Goal: Task Accomplishment & Management: Use online tool/utility

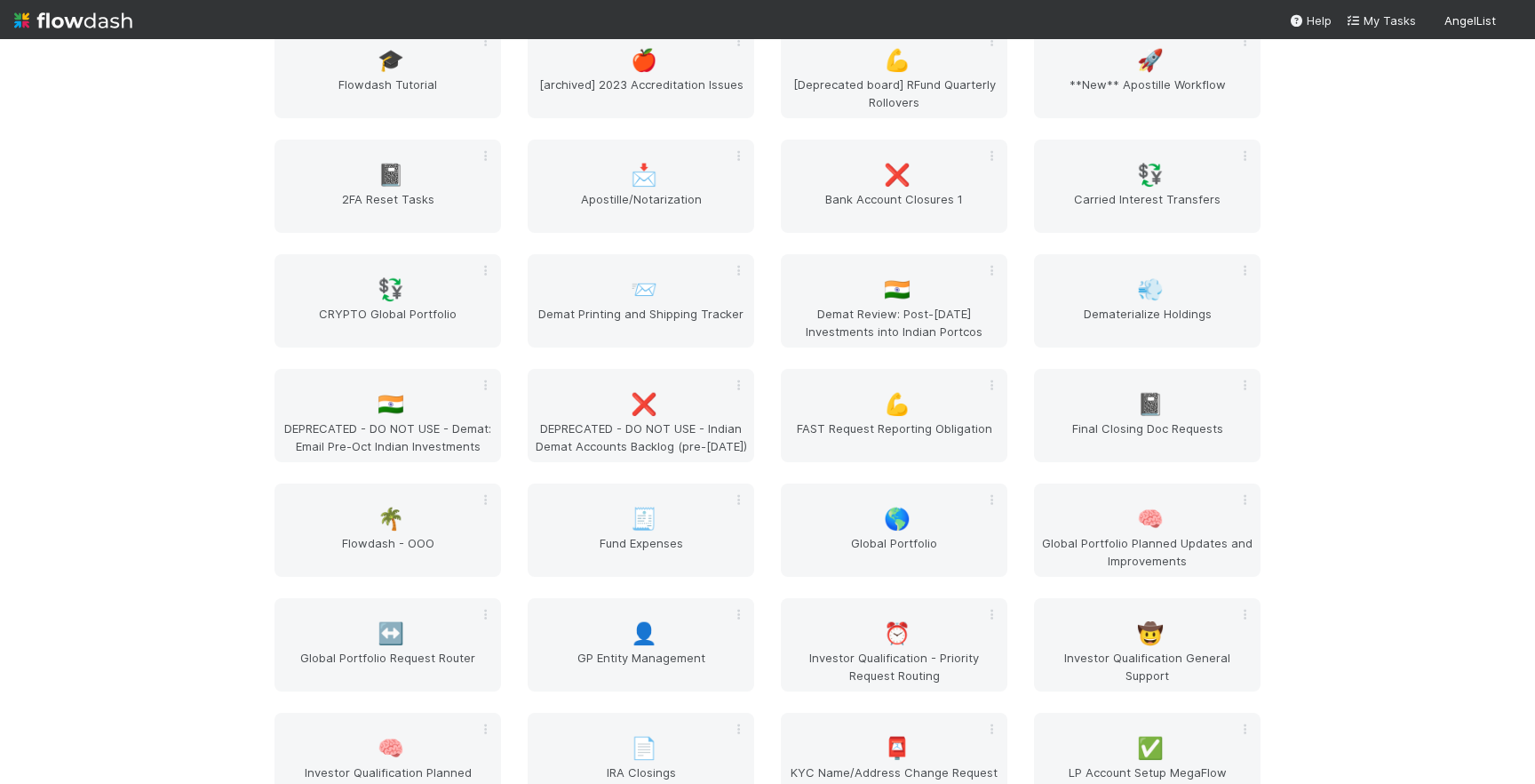
scroll to position [2142, 0]
click at [883, 536] on span "Global Portfolio" at bounding box center [894, 548] width 212 height 36
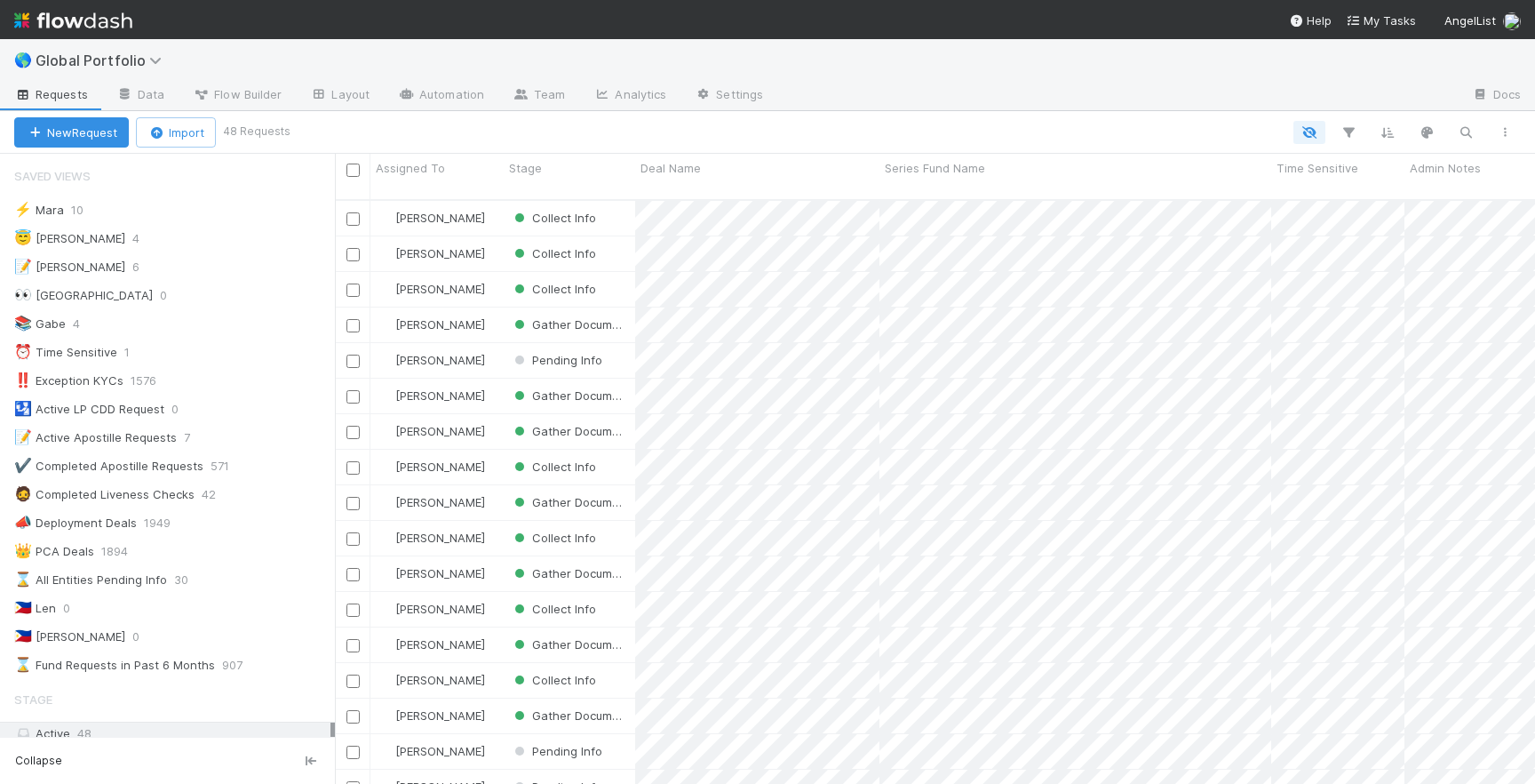
scroll to position [0, 1]
click at [185, 241] on div "😇 Jeremy 4" at bounding box center [174, 238] width 321 height 22
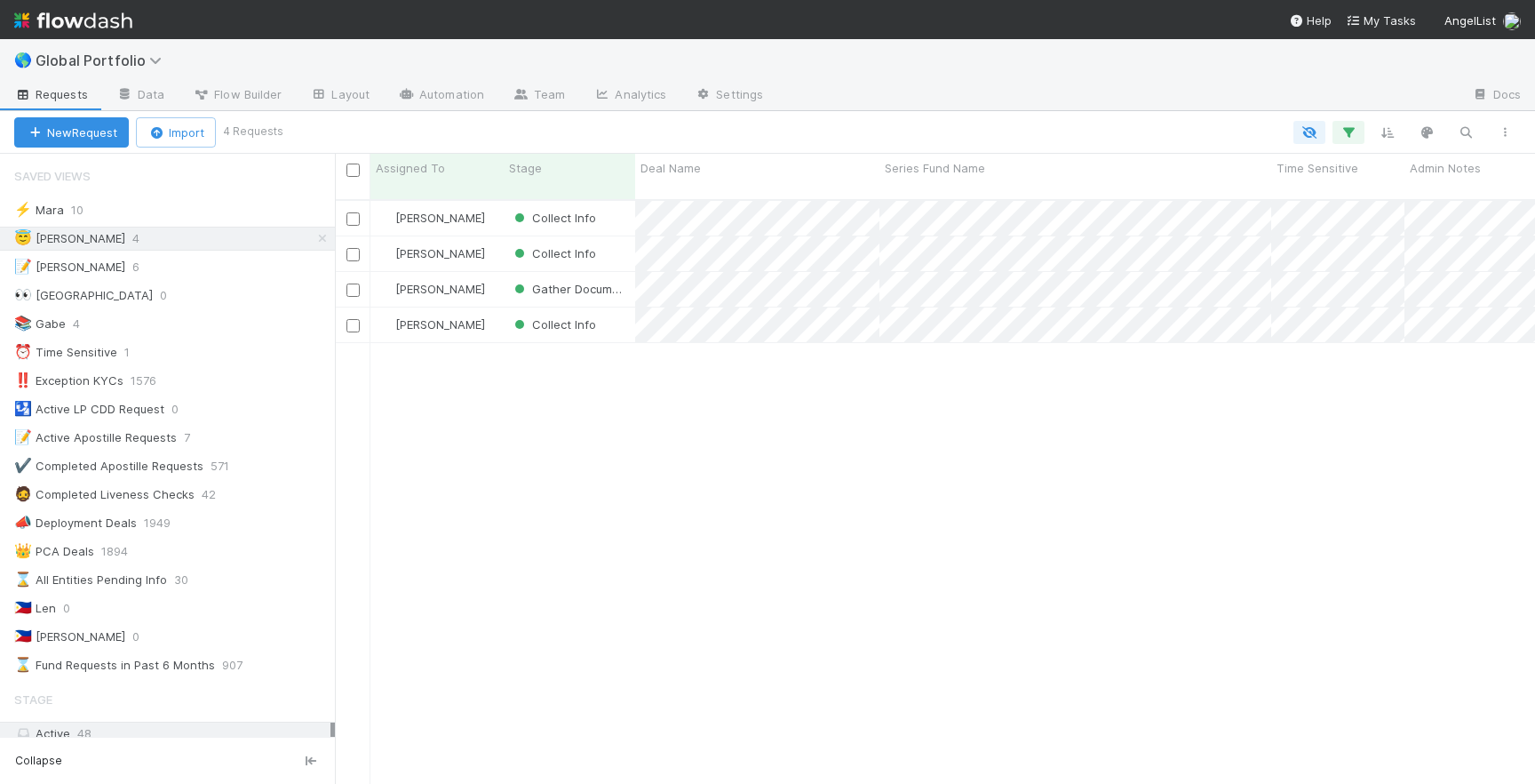
scroll to position [598, 1200]
click at [633, 313] on div "Collect Info" at bounding box center [569, 324] width 131 height 35
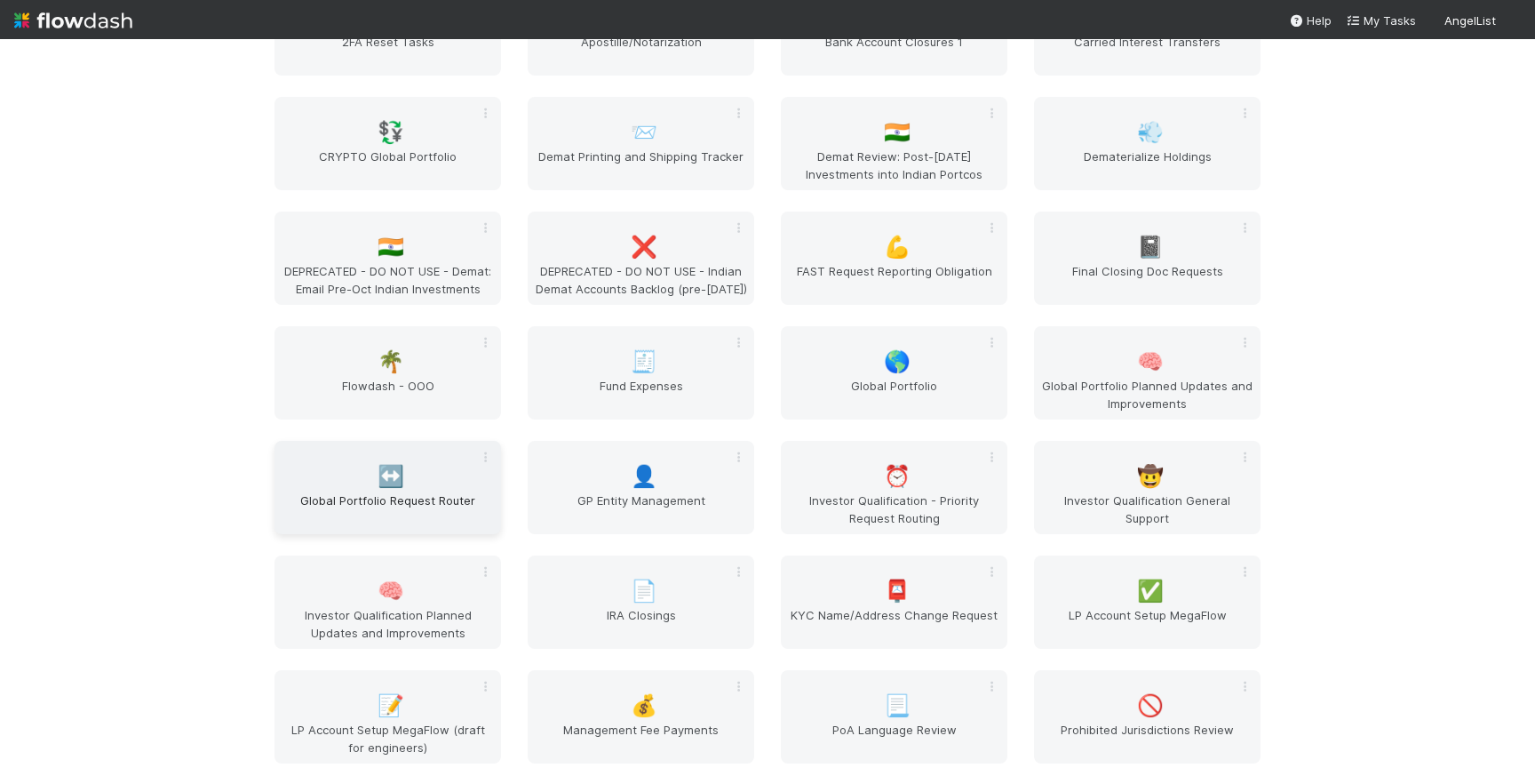
scroll to position [2307, 0]
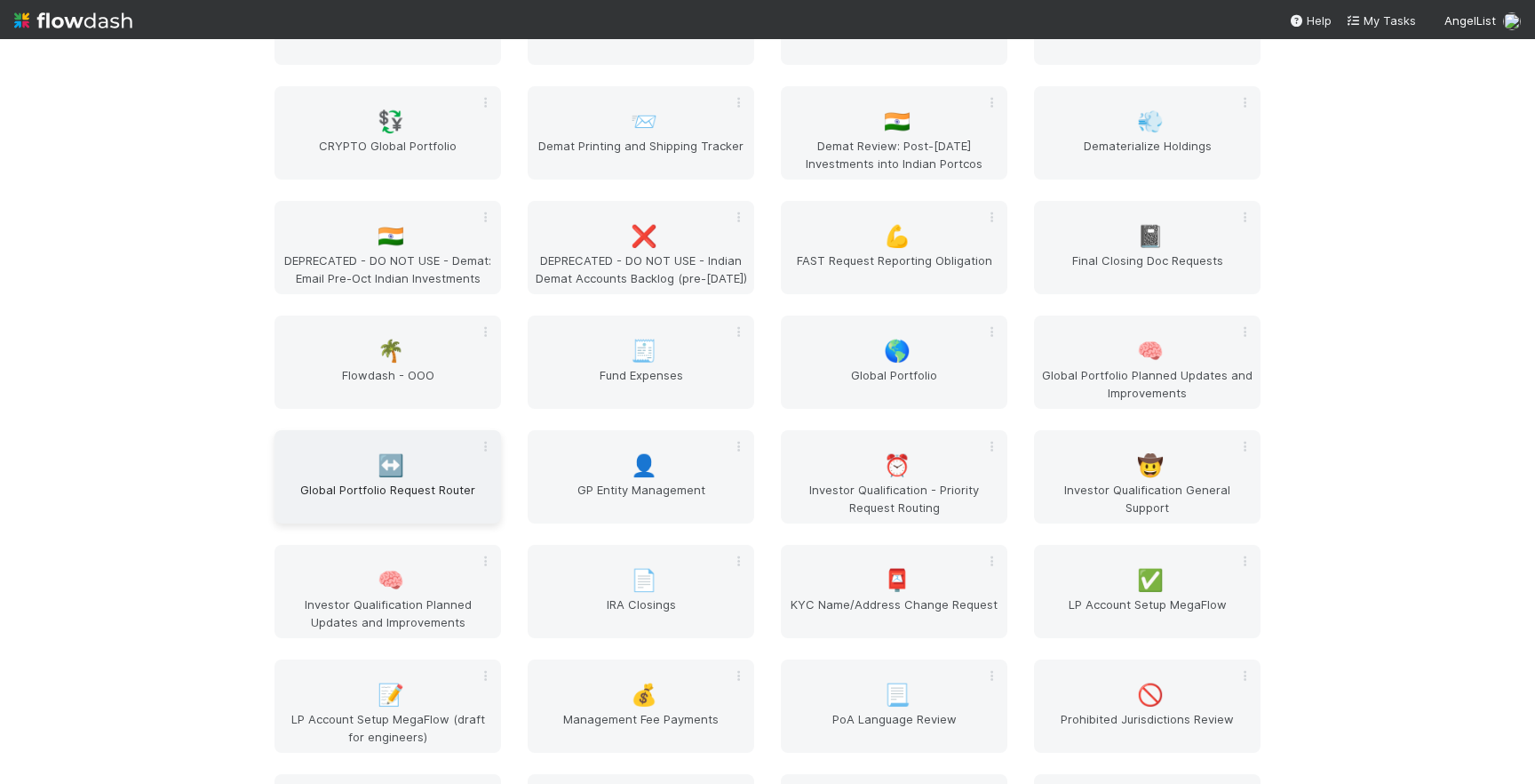
click at [400, 464] on div "↔️ Global Portfolio Request Router" at bounding box center [388, 476] width 227 height 93
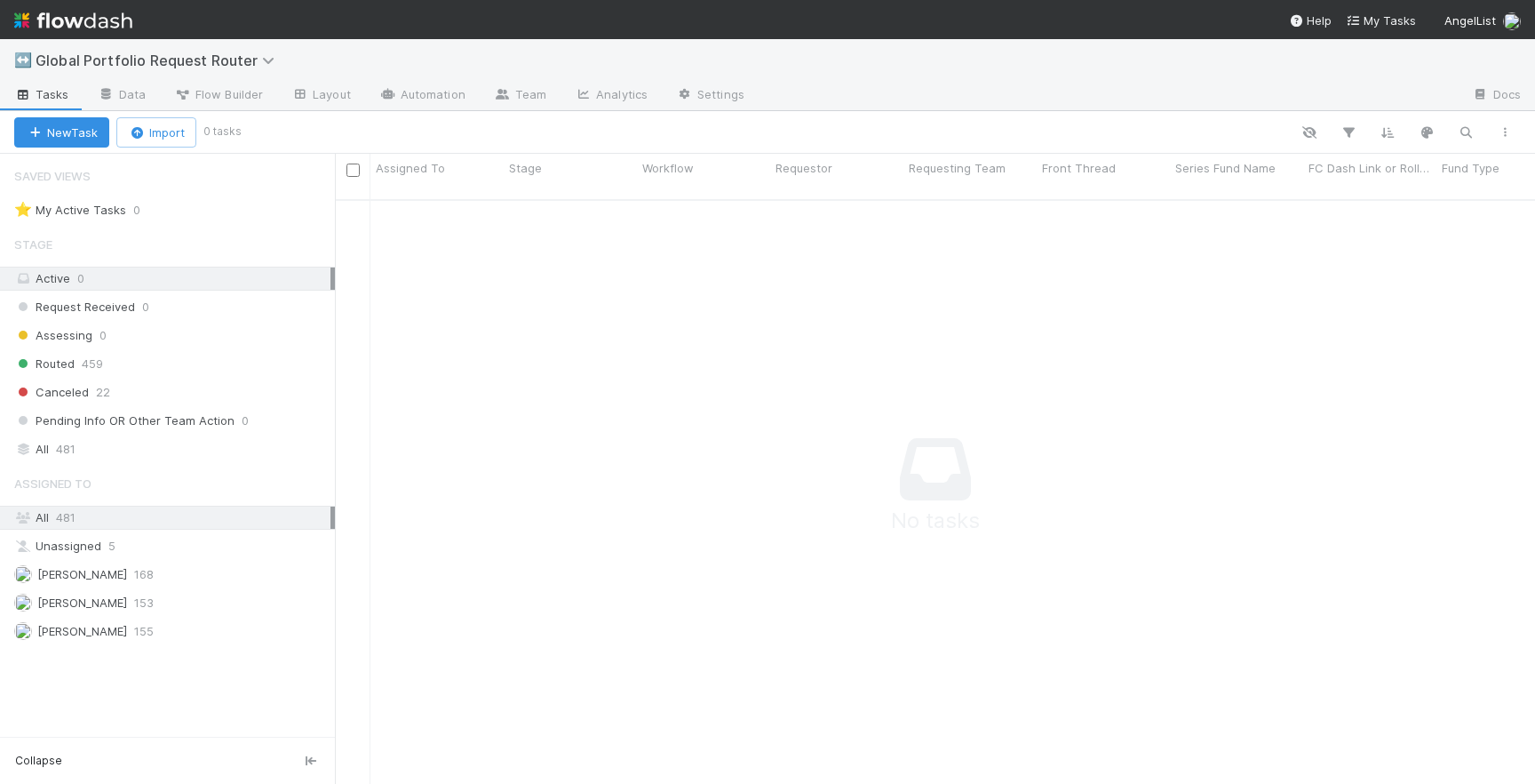
scroll to position [0, 1]
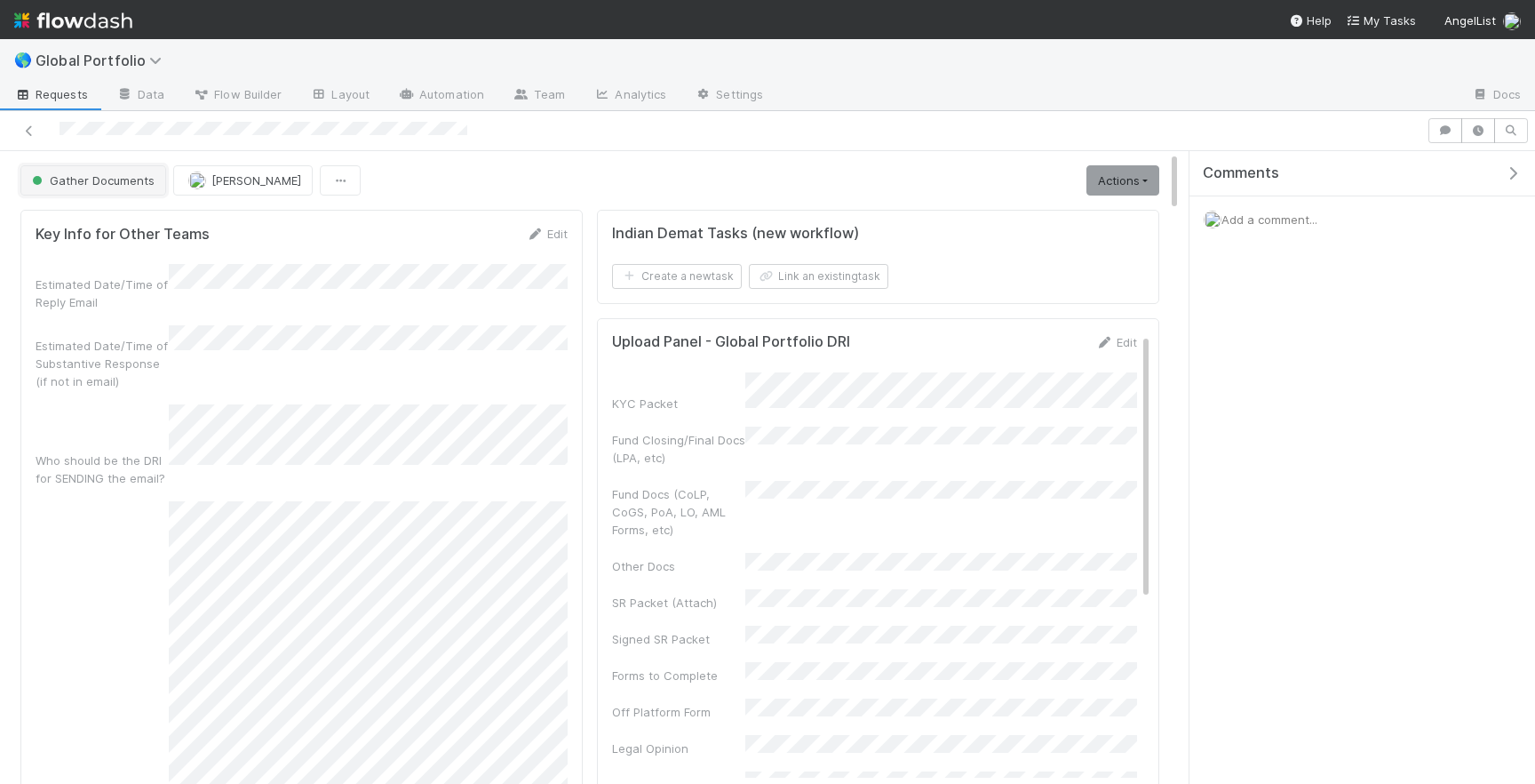
click at [135, 187] on button "Gather Documents" at bounding box center [93, 180] width 146 height 30
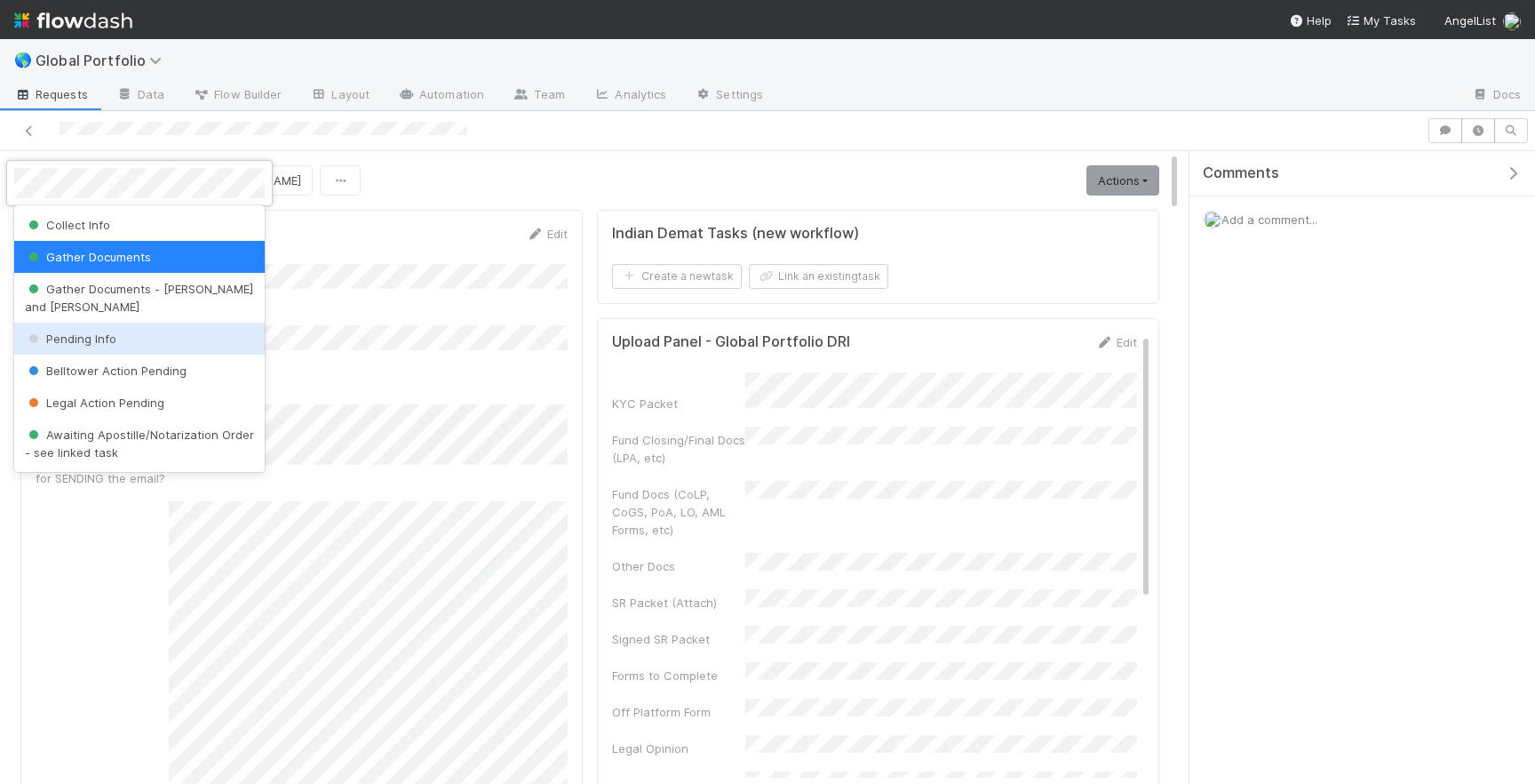
click at [120, 323] on div "Pending Info" at bounding box center [139, 339] width 251 height 32
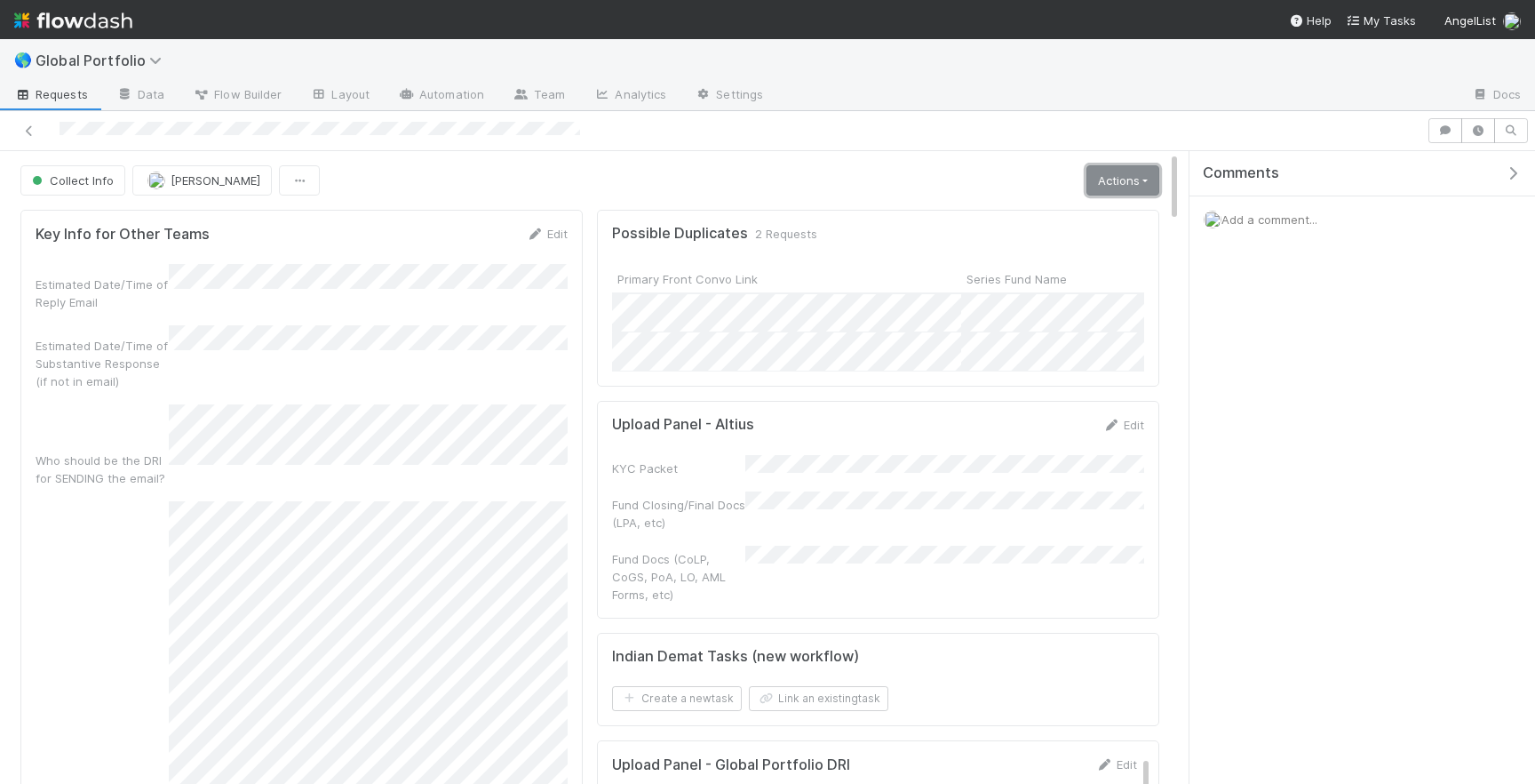
click at [1109, 184] on link "Actions" at bounding box center [1123, 180] width 73 height 30
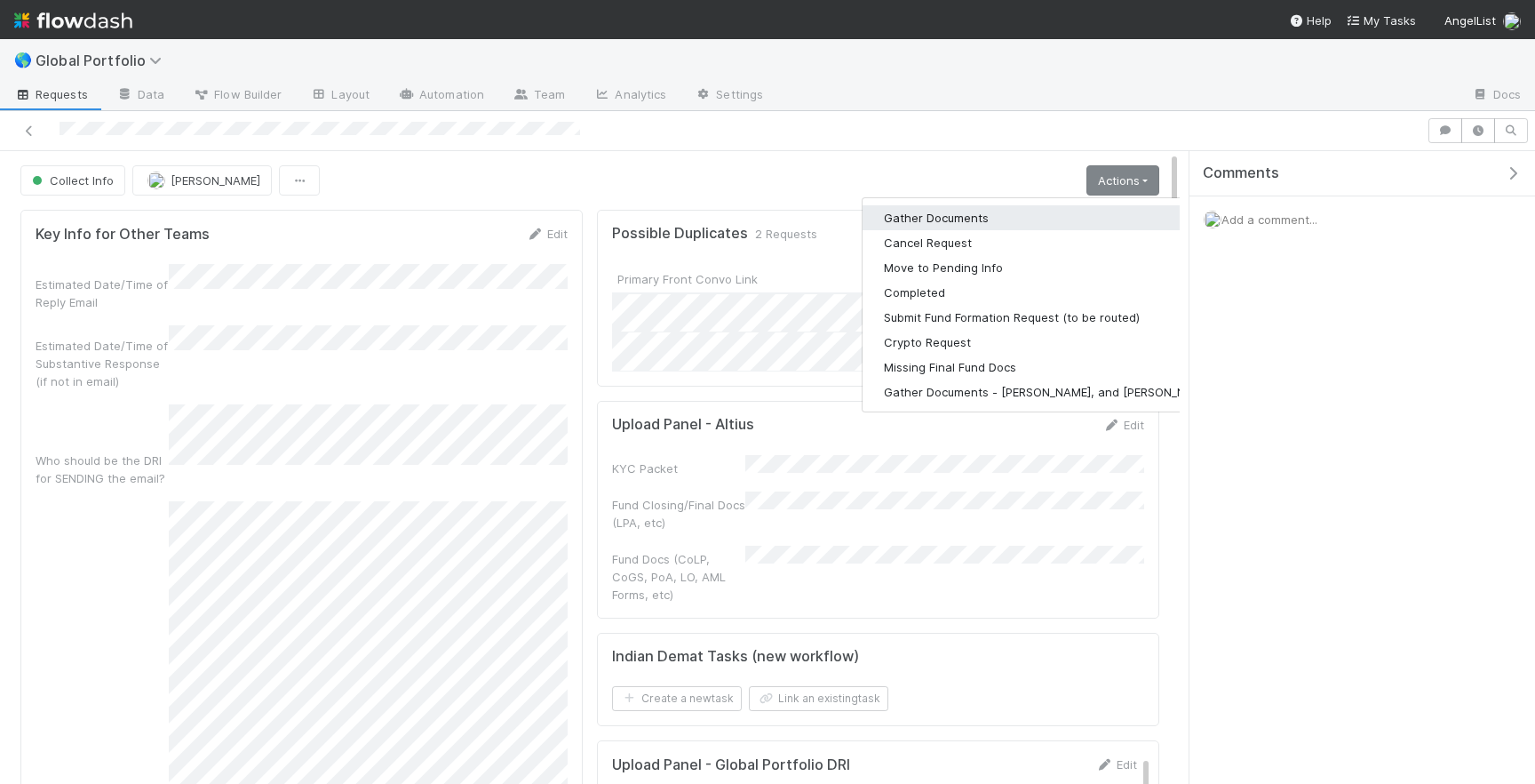
click at [1022, 220] on button "Gather Documents" at bounding box center [1048, 217] width 371 height 25
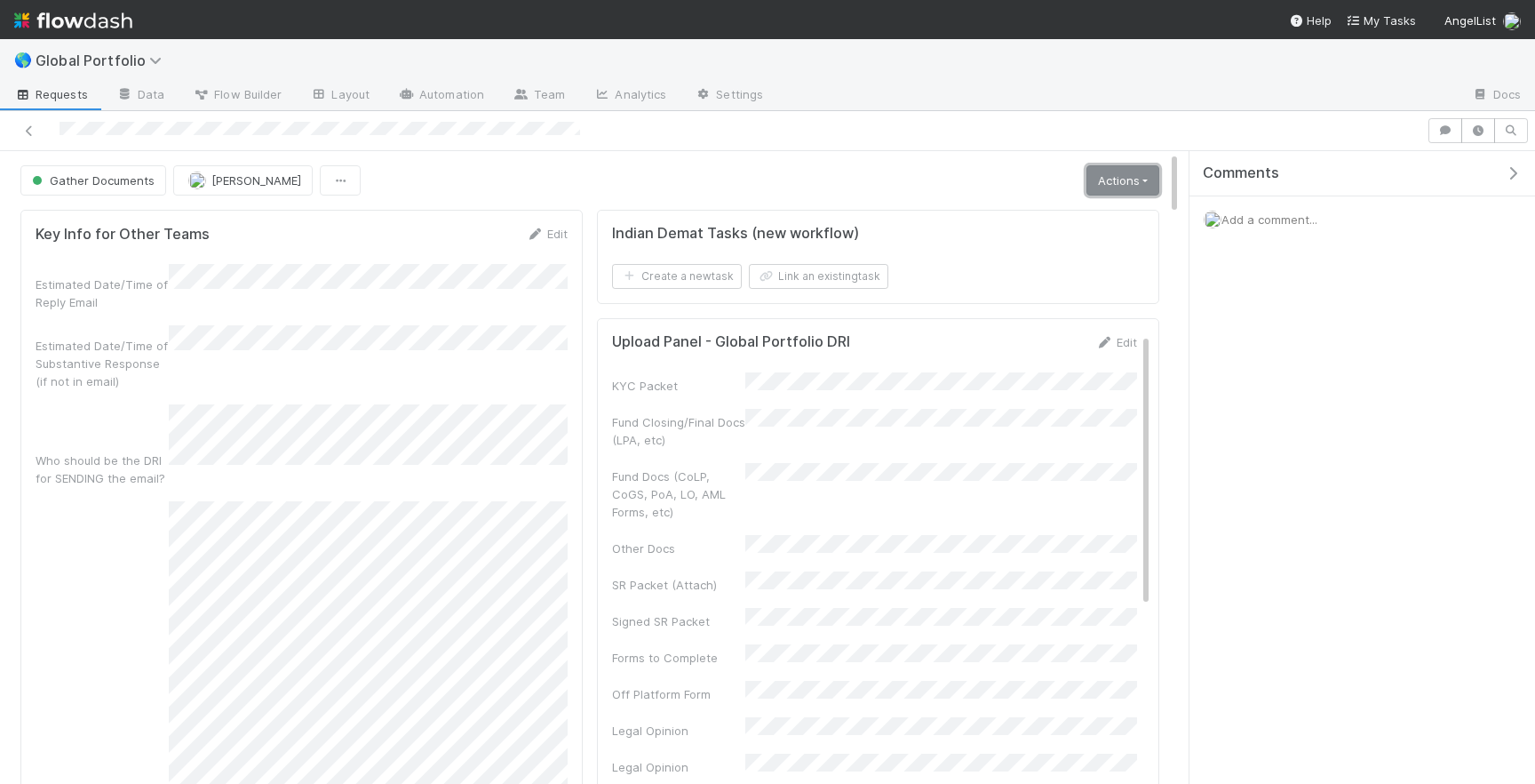
click at [1138, 179] on link "Actions" at bounding box center [1123, 180] width 73 height 30
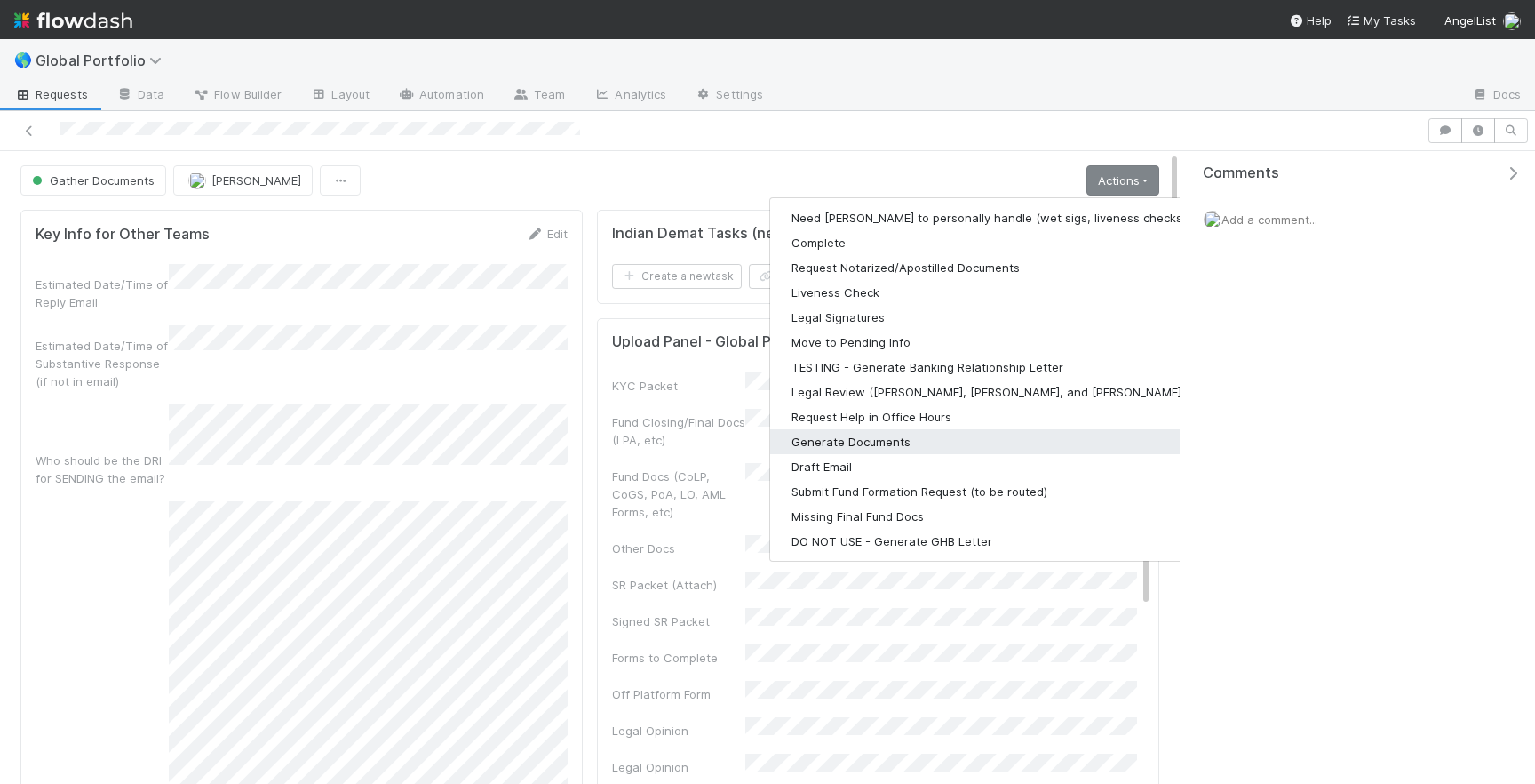
click at [919, 446] on button "Generate Documents" at bounding box center [1001, 441] width 462 height 25
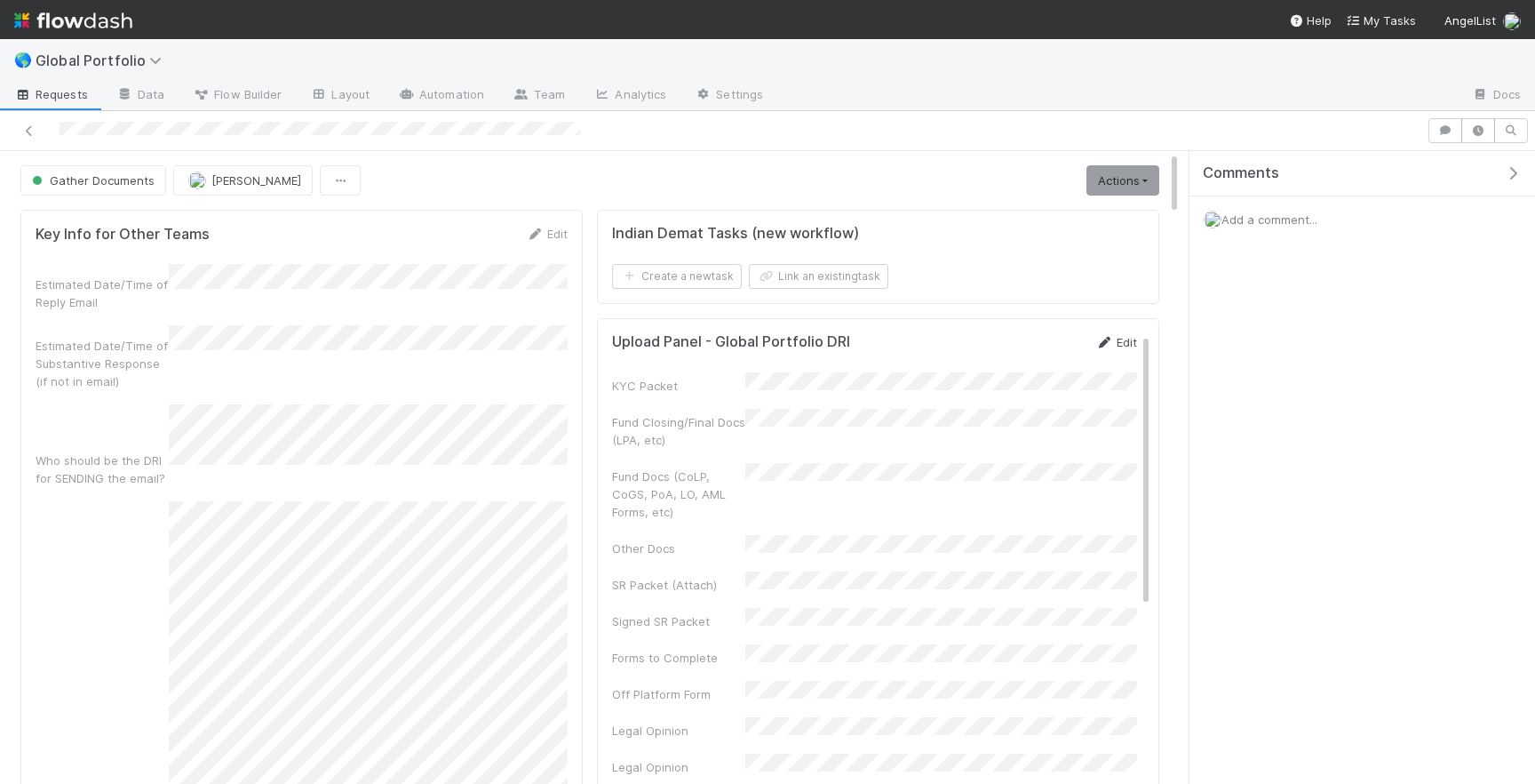
click at [1116, 344] on link "Edit" at bounding box center [1117, 342] width 42 height 14
click at [1040, 360] on button "Save" at bounding box center [1042, 348] width 51 height 30
click at [124, 187] on button "Gather Documents" at bounding box center [93, 180] width 146 height 30
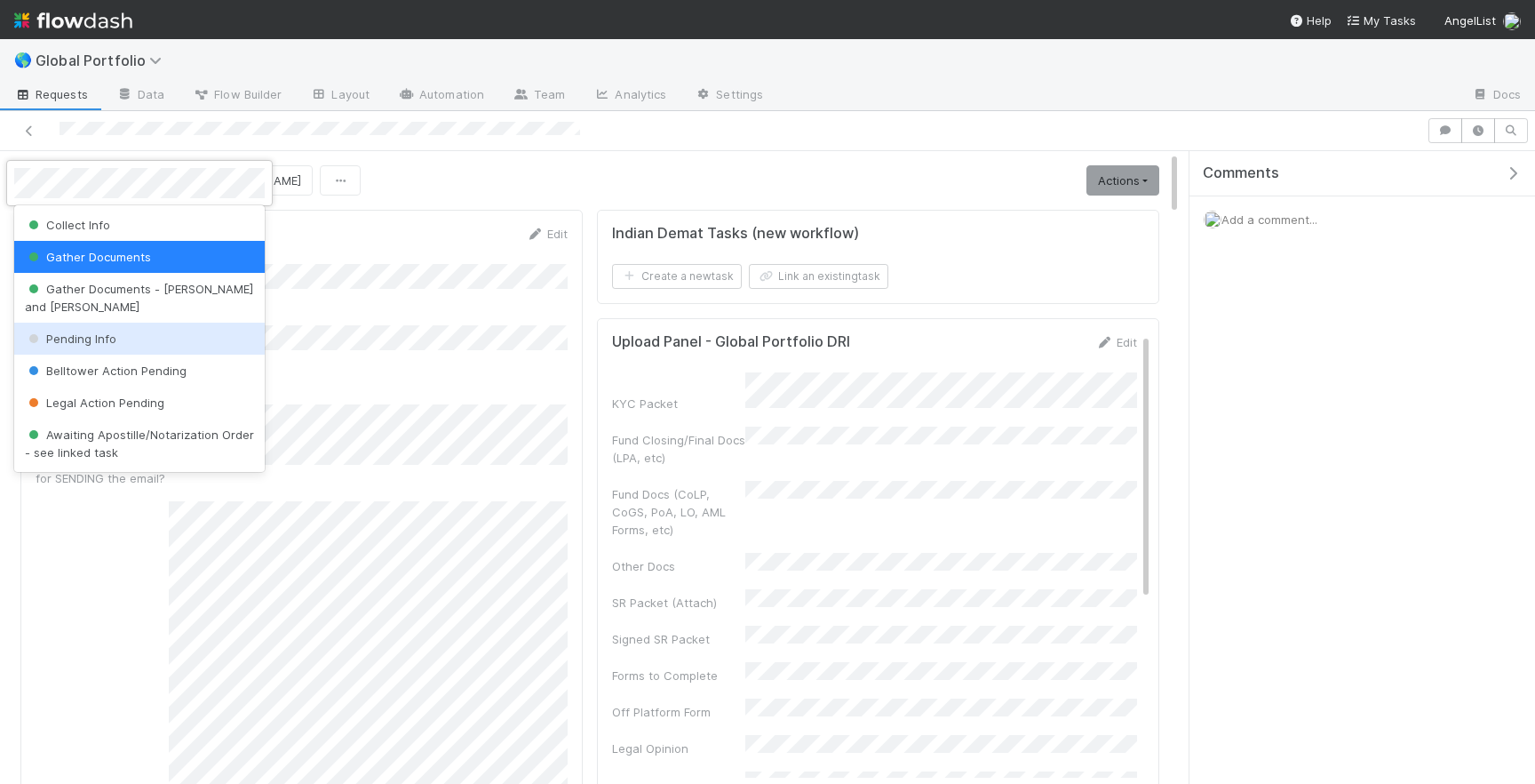
click at [84, 331] on span "Pending Info" at bounding box center [71, 338] width 92 height 14
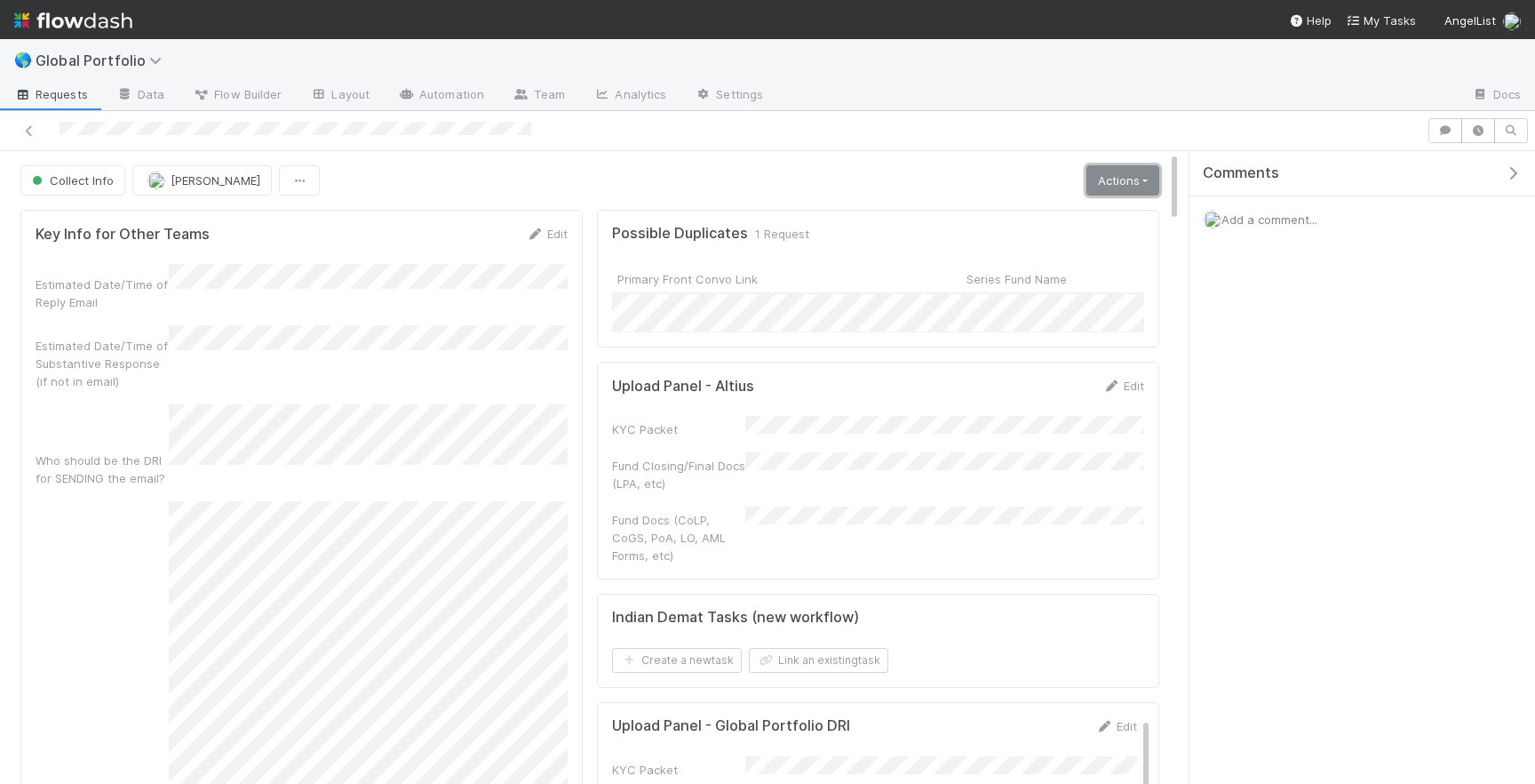
click at [1123, 171] on link "Actions" at bounding box center [1123, 180] width 73 height 30
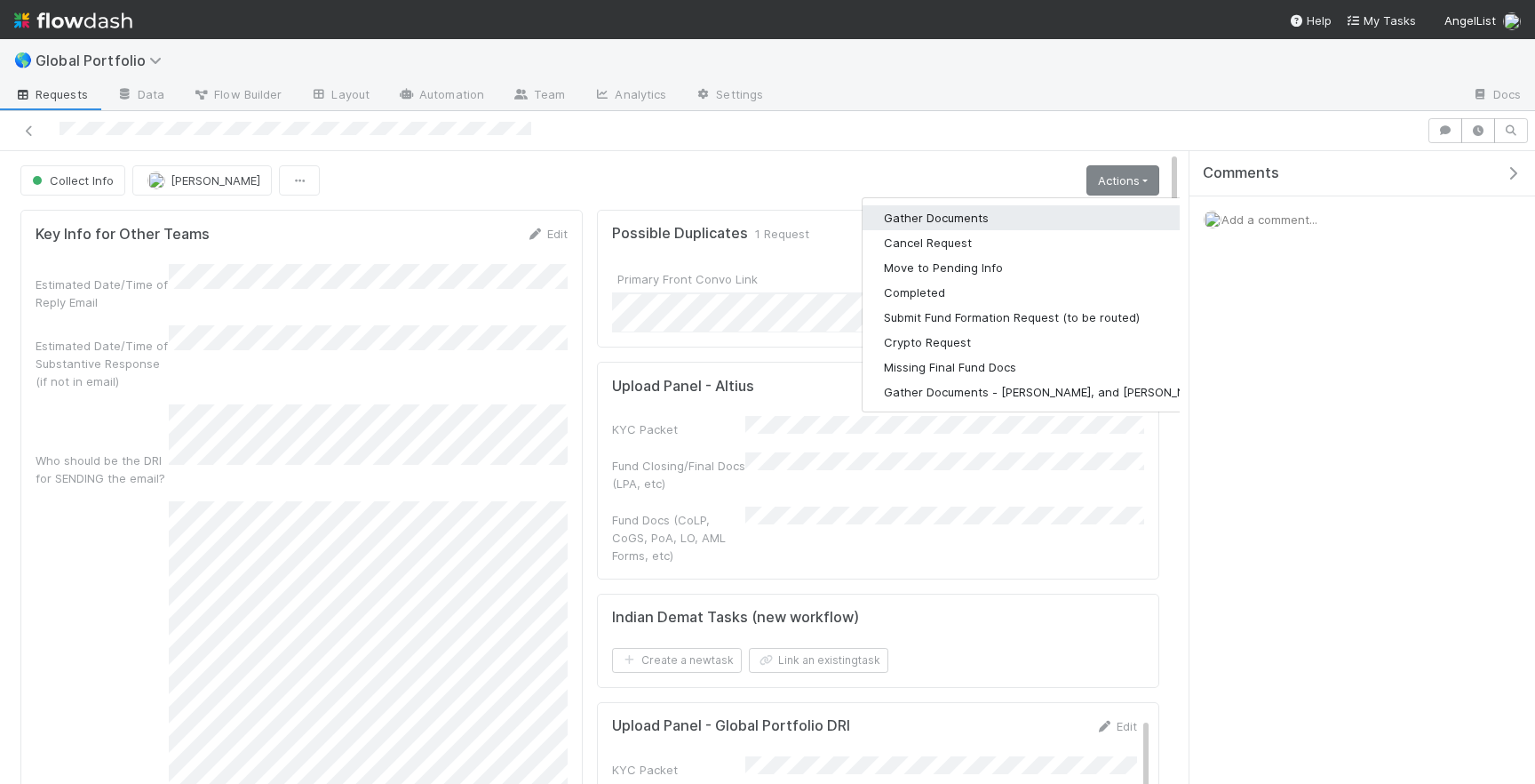
click at [1040, 215] on button "Gather Documents" at bounding box center [1048, 217] width 371 height 25
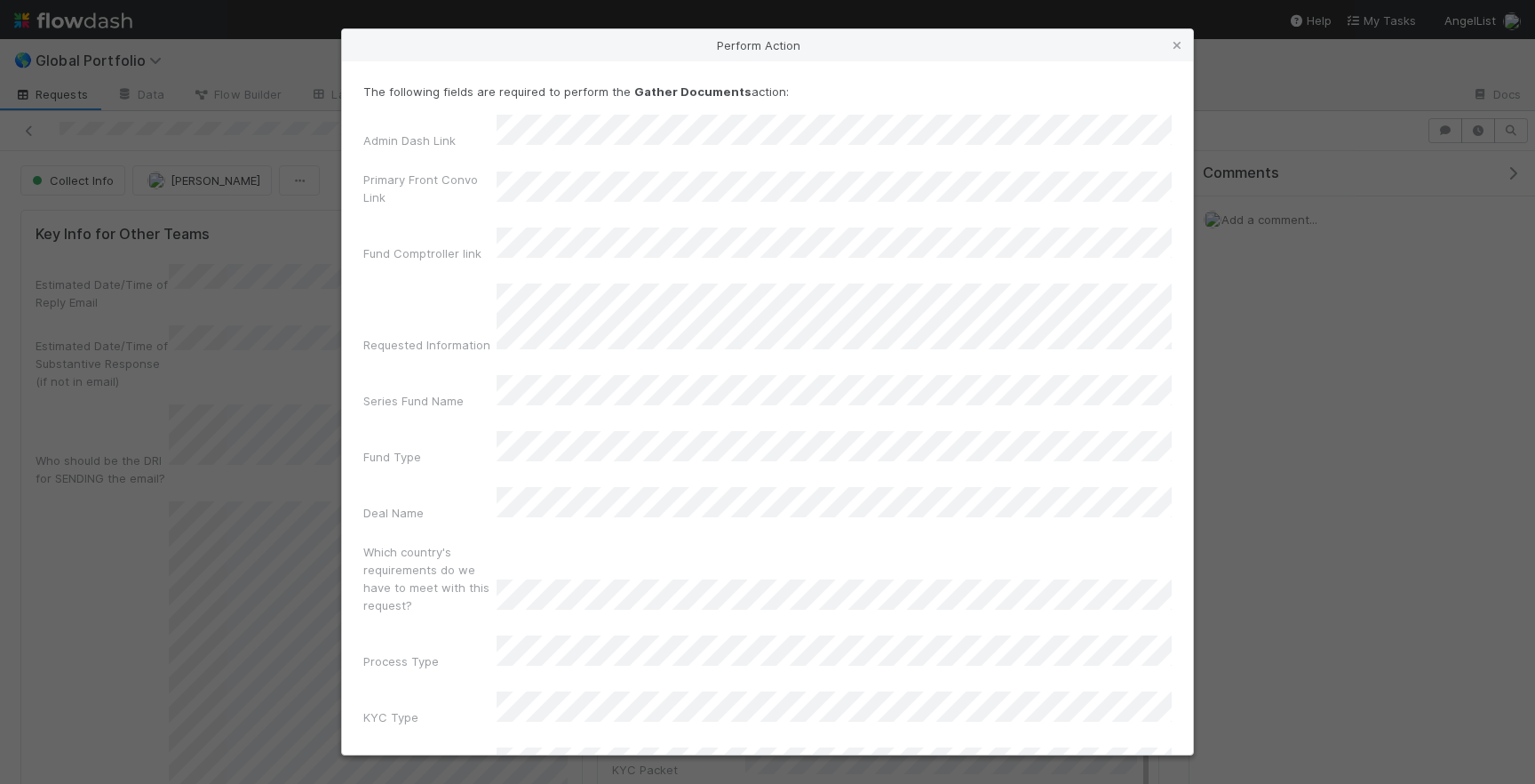
scroll to position [56, 0]
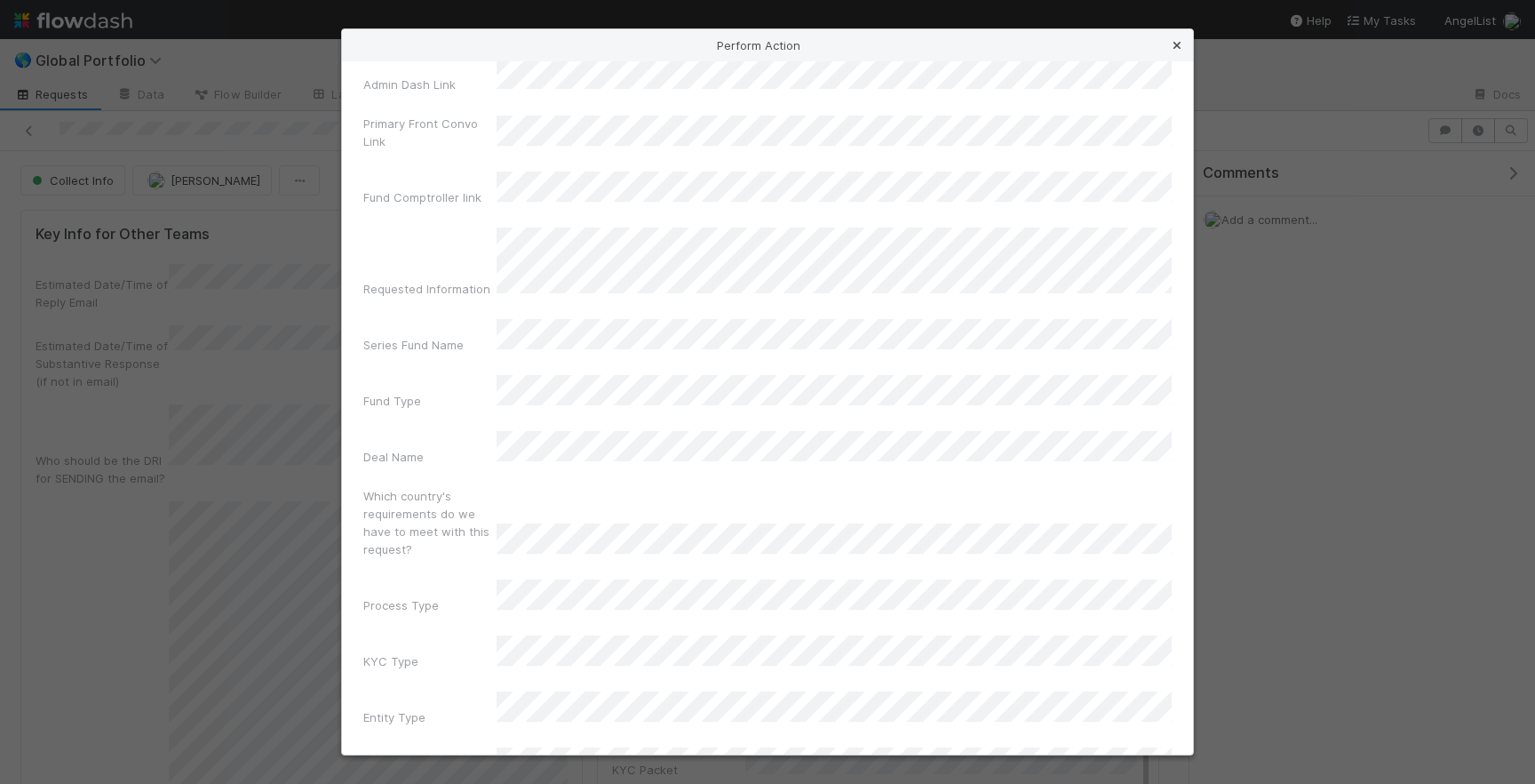
click at [1177, 44] on icon at bounding box center [1177, 46] width 18 height 12
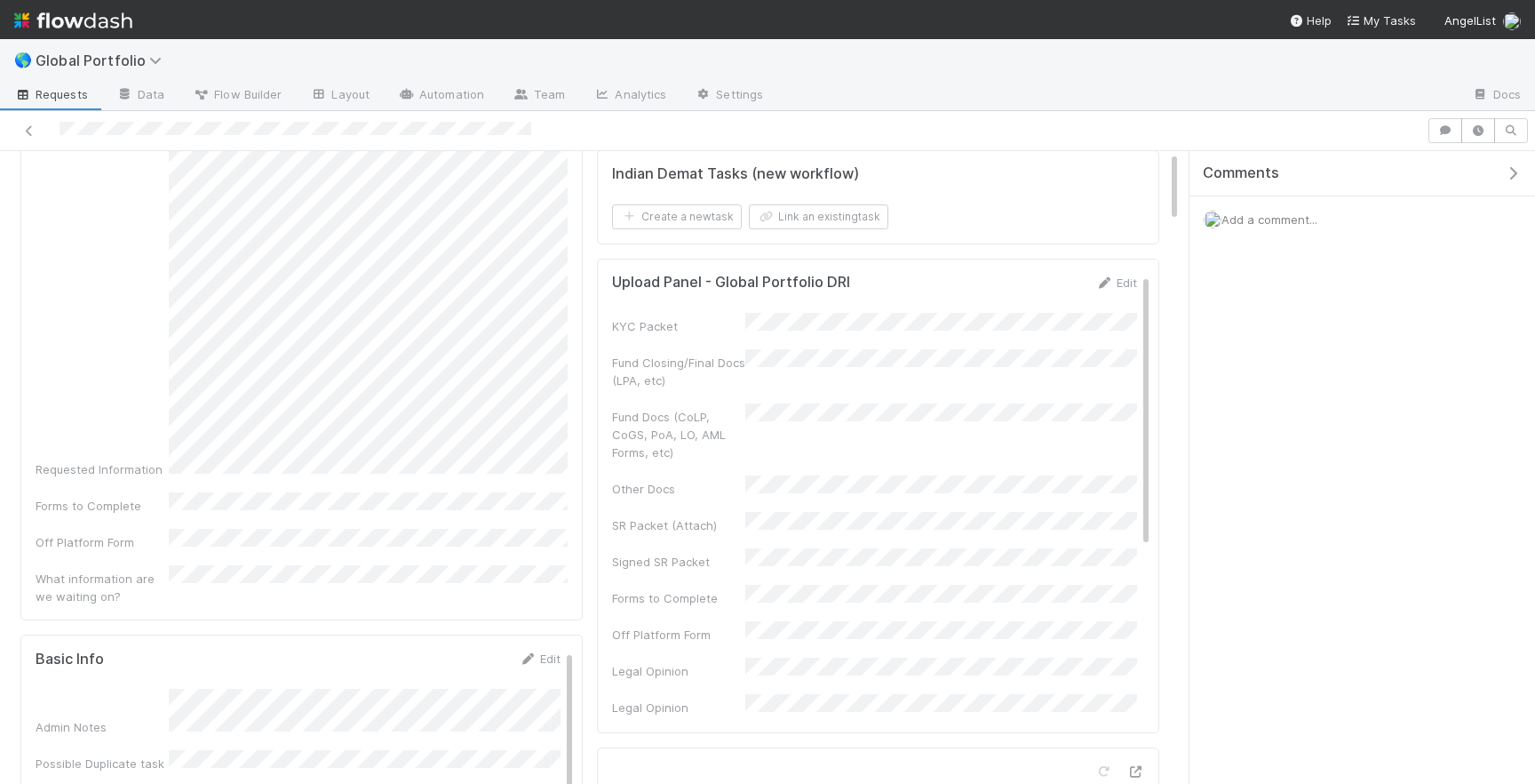
scroll to position [0, 0]
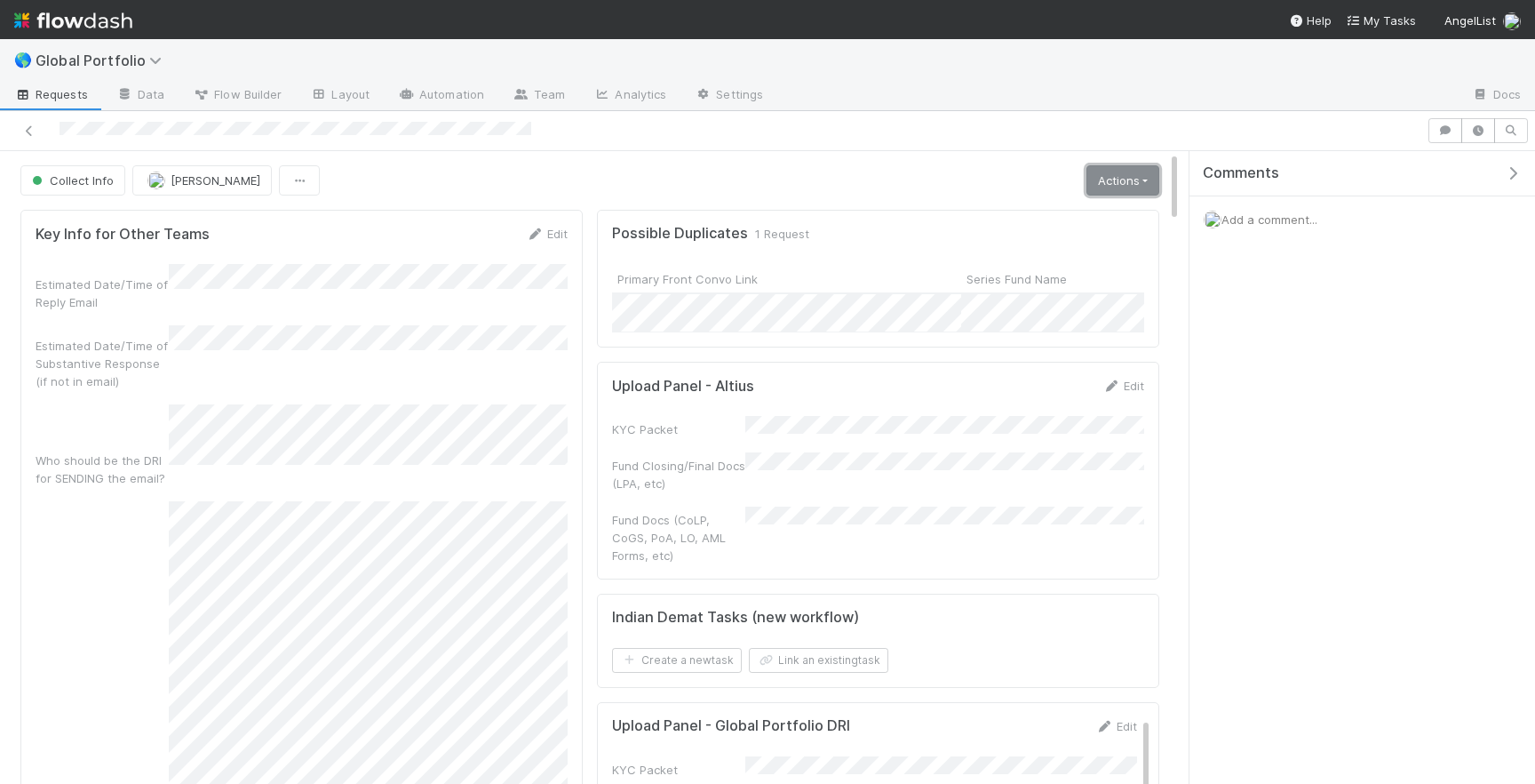
click at [1104, 171] on link "Actions" at bounding box center [1123, 180] width 73 height 30
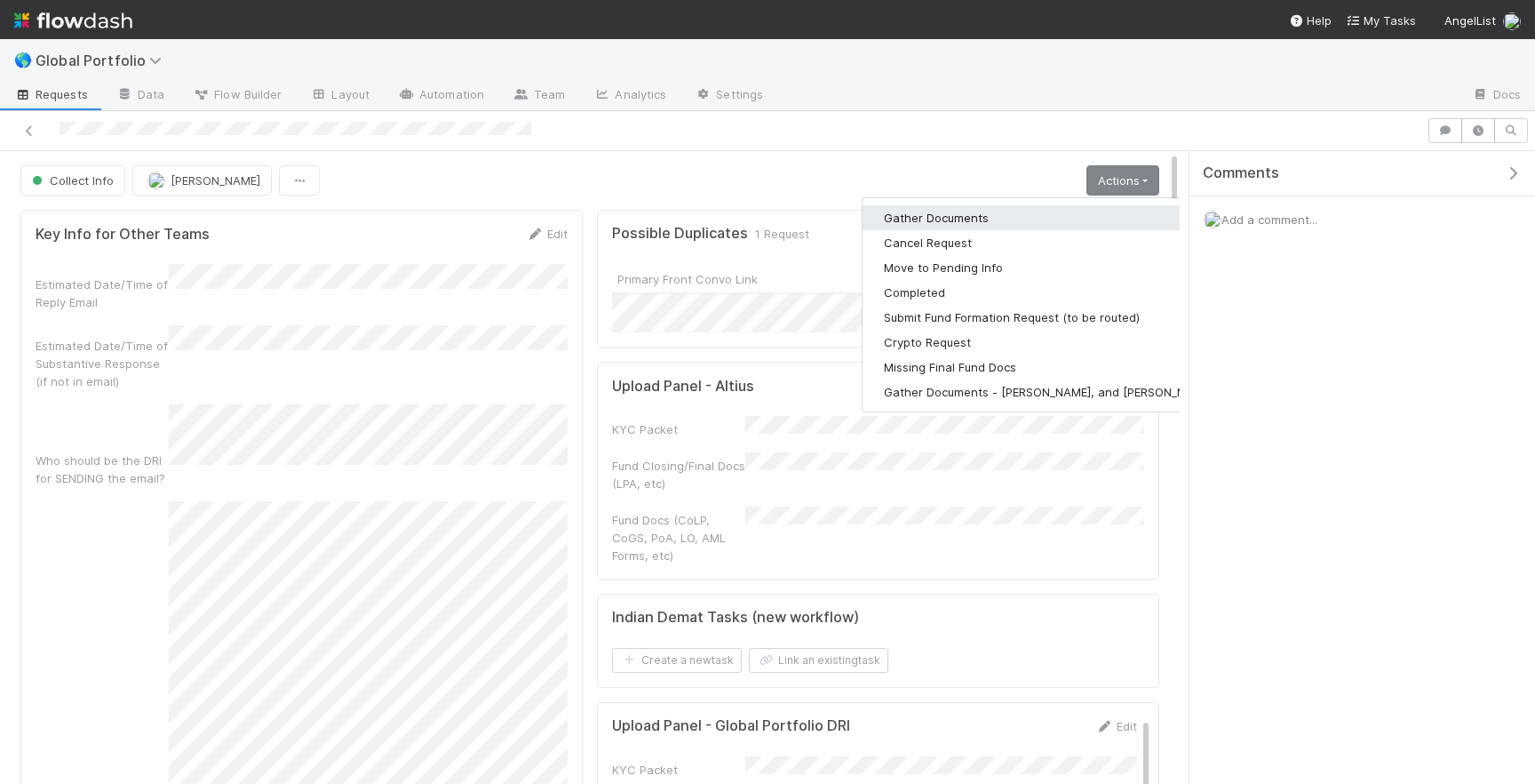
click at [996, 225] on button "Gather Documents" at bounding box center [1048, 217] width 371 height 25
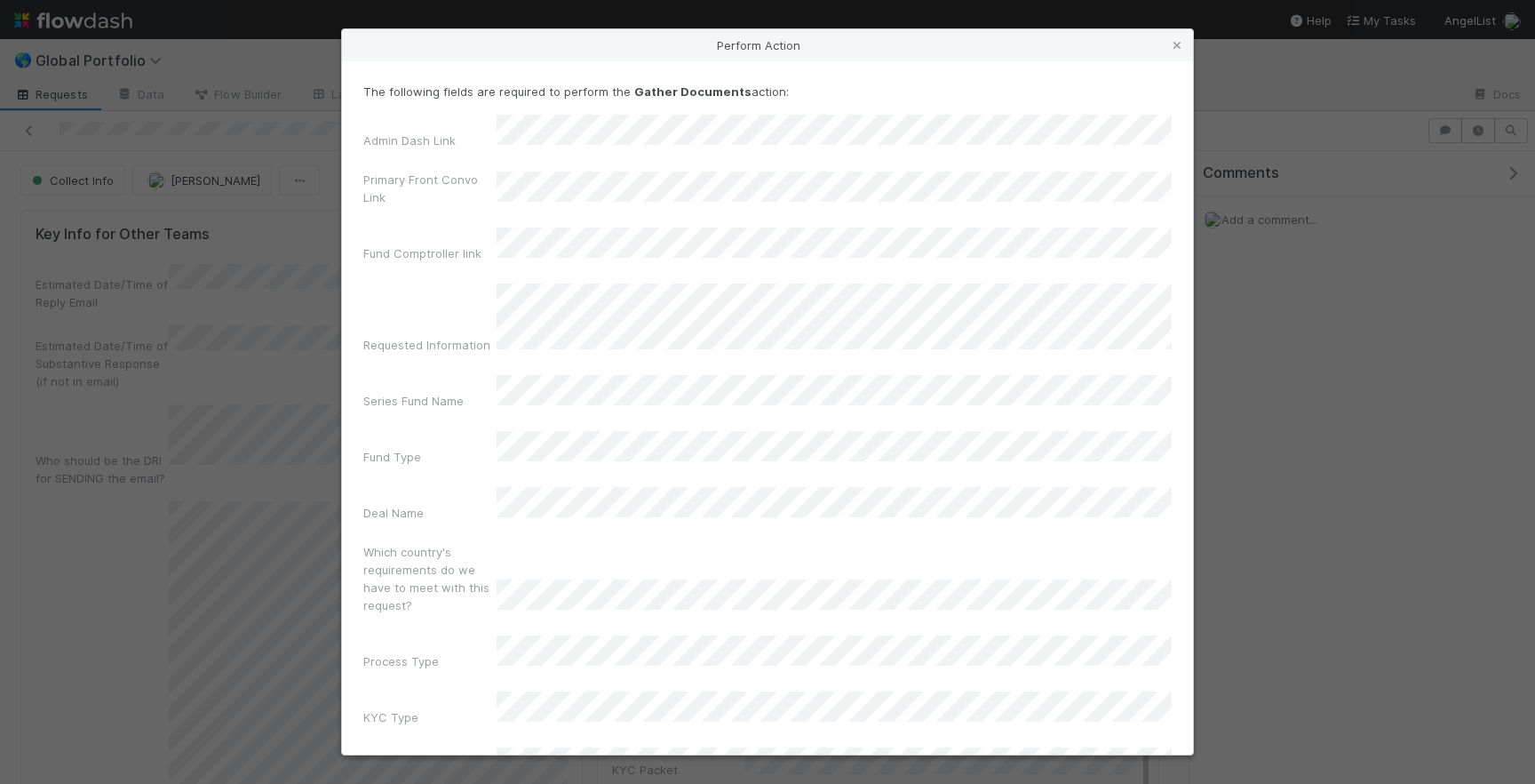
scroll to position [56, 0]
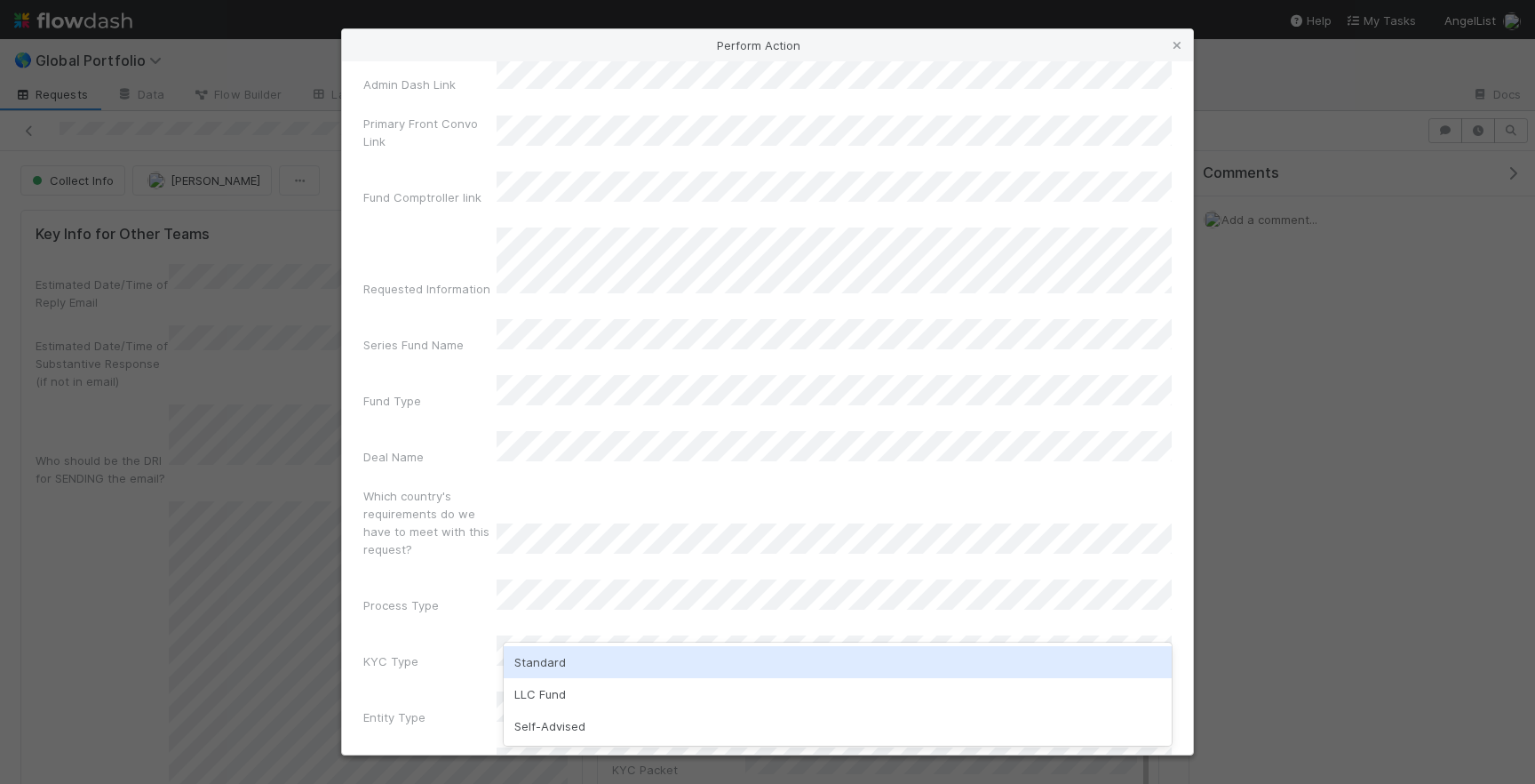
click at [575, 669] on div "Standard" at bounding box center [838, 662] width 668 height 32
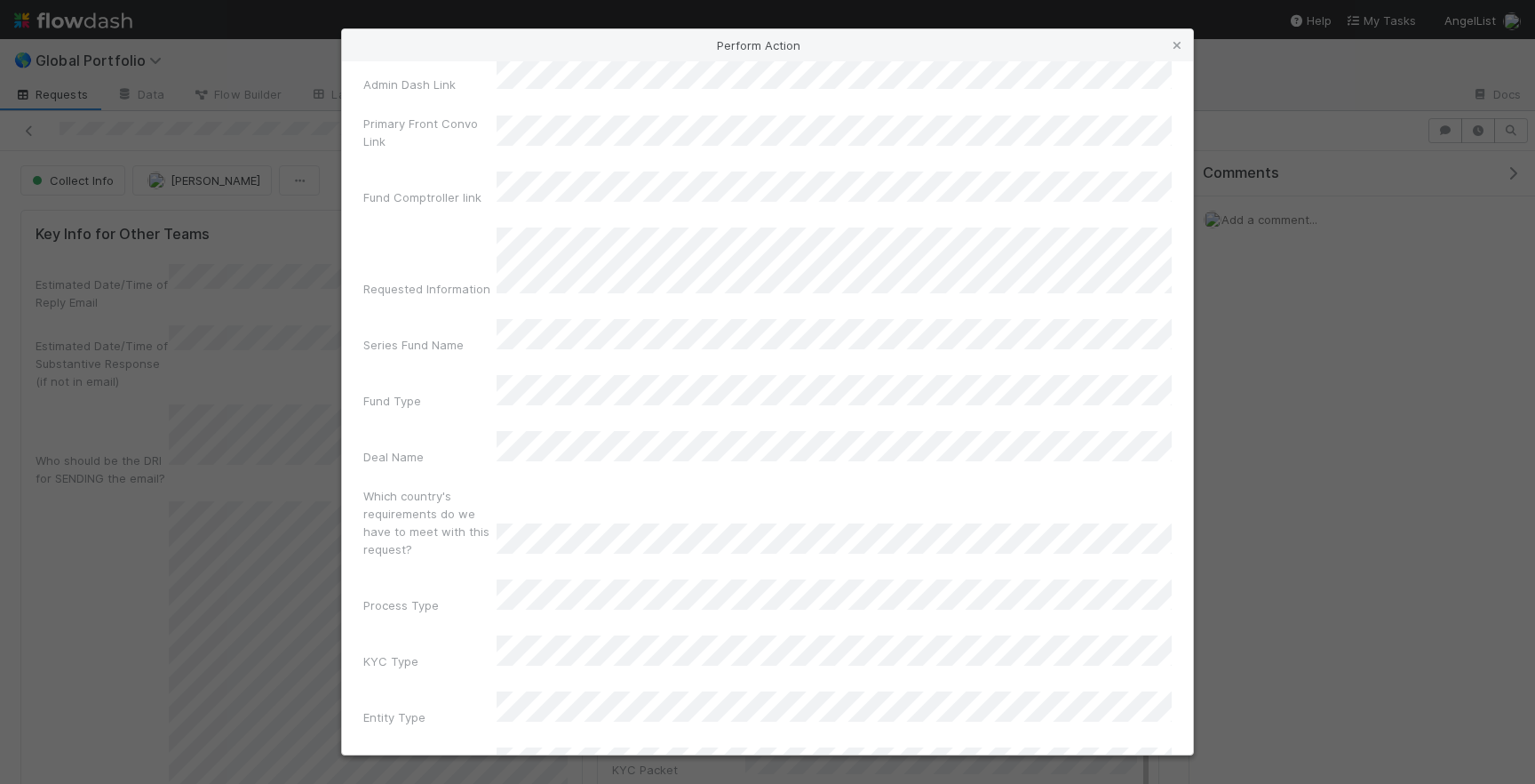
click at [470, 708] on div "Entity Type" at bounding box center [429, 720] width 133 height 25
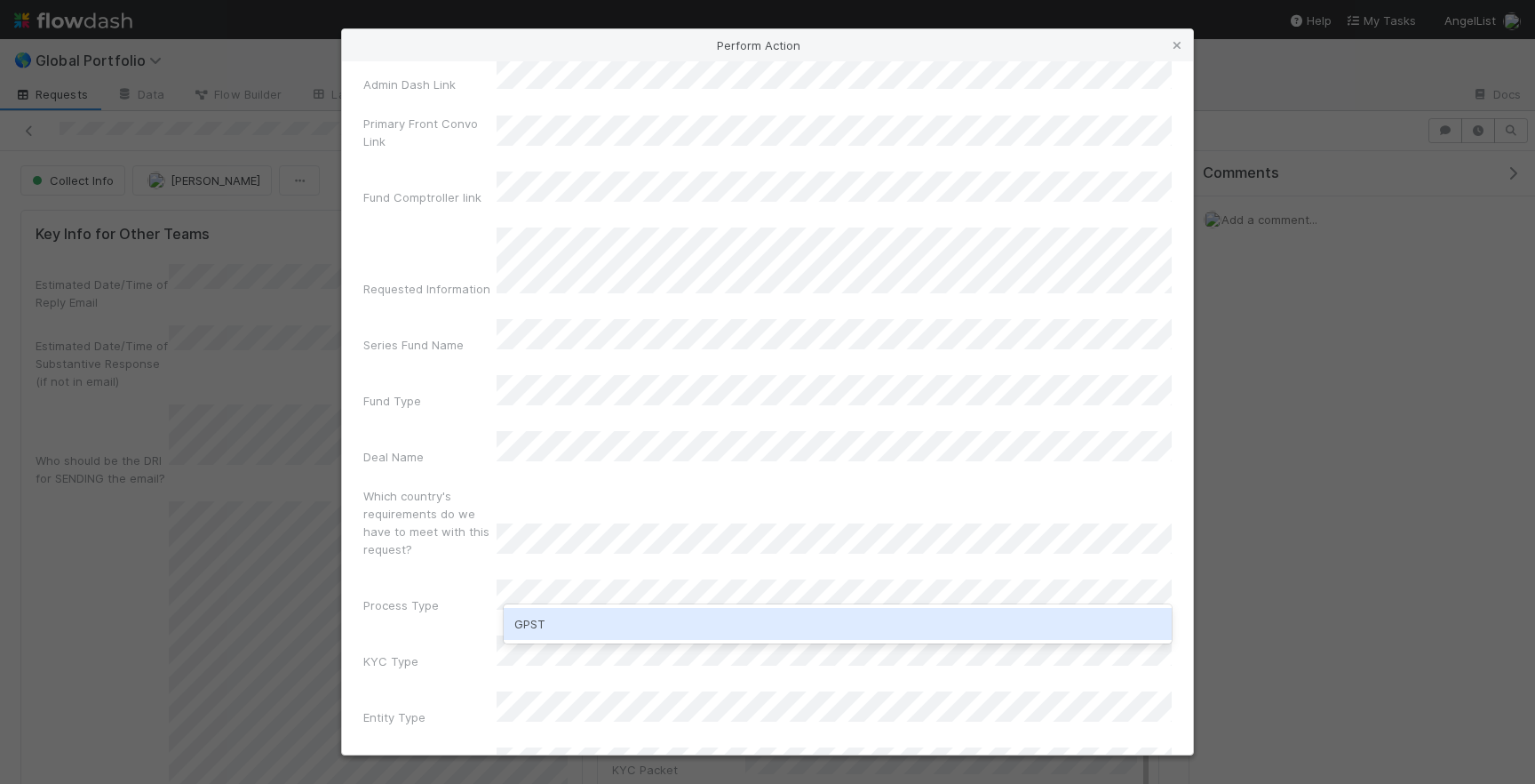
click at [620, 633] on div "GPST" at bounding box center [838, 624] width 668 height 32
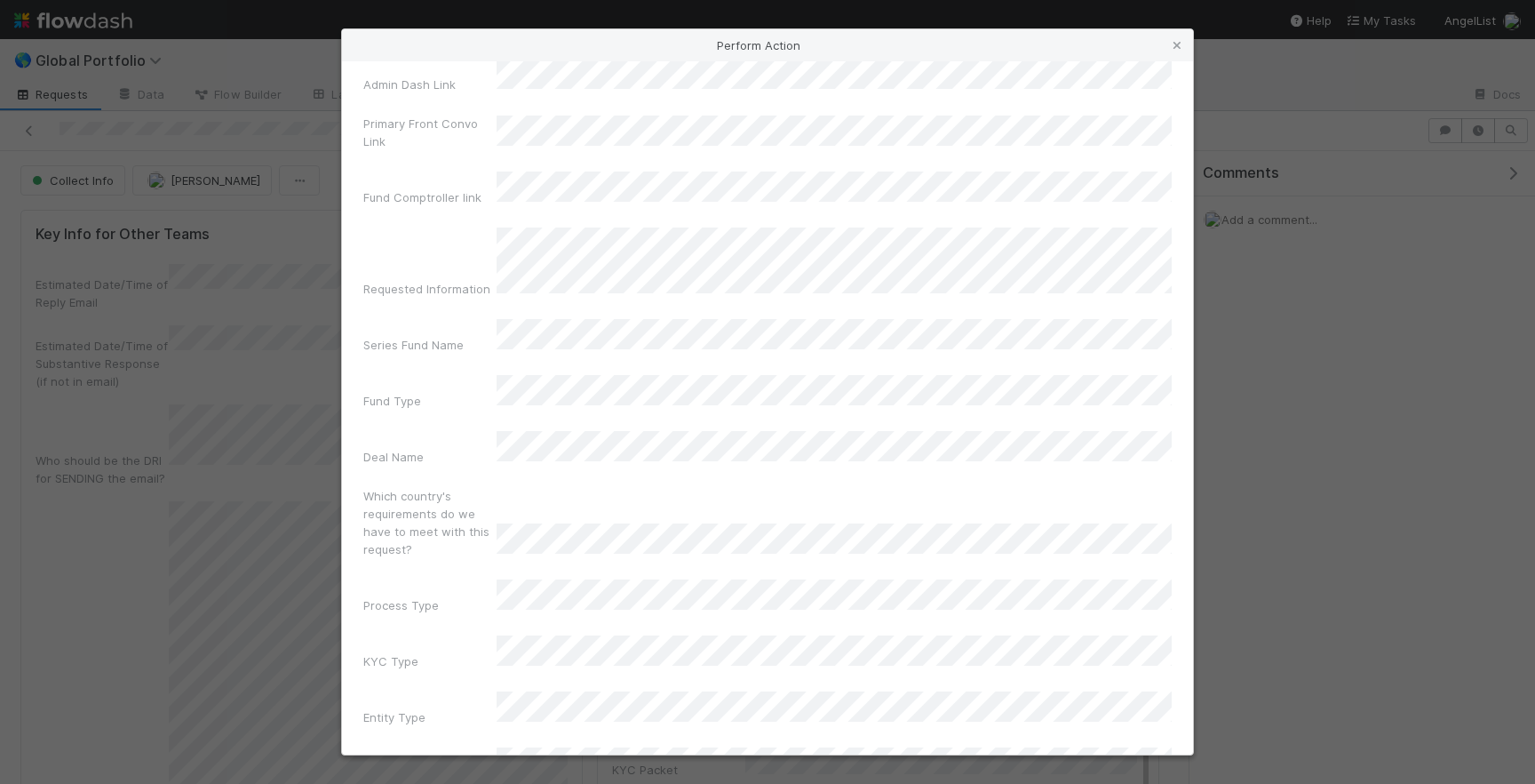
click at [663, 733] on div "The following fields are required to perform the Gather Documents action: Admin…" at bounding box center [767, 407] width 851 height 693
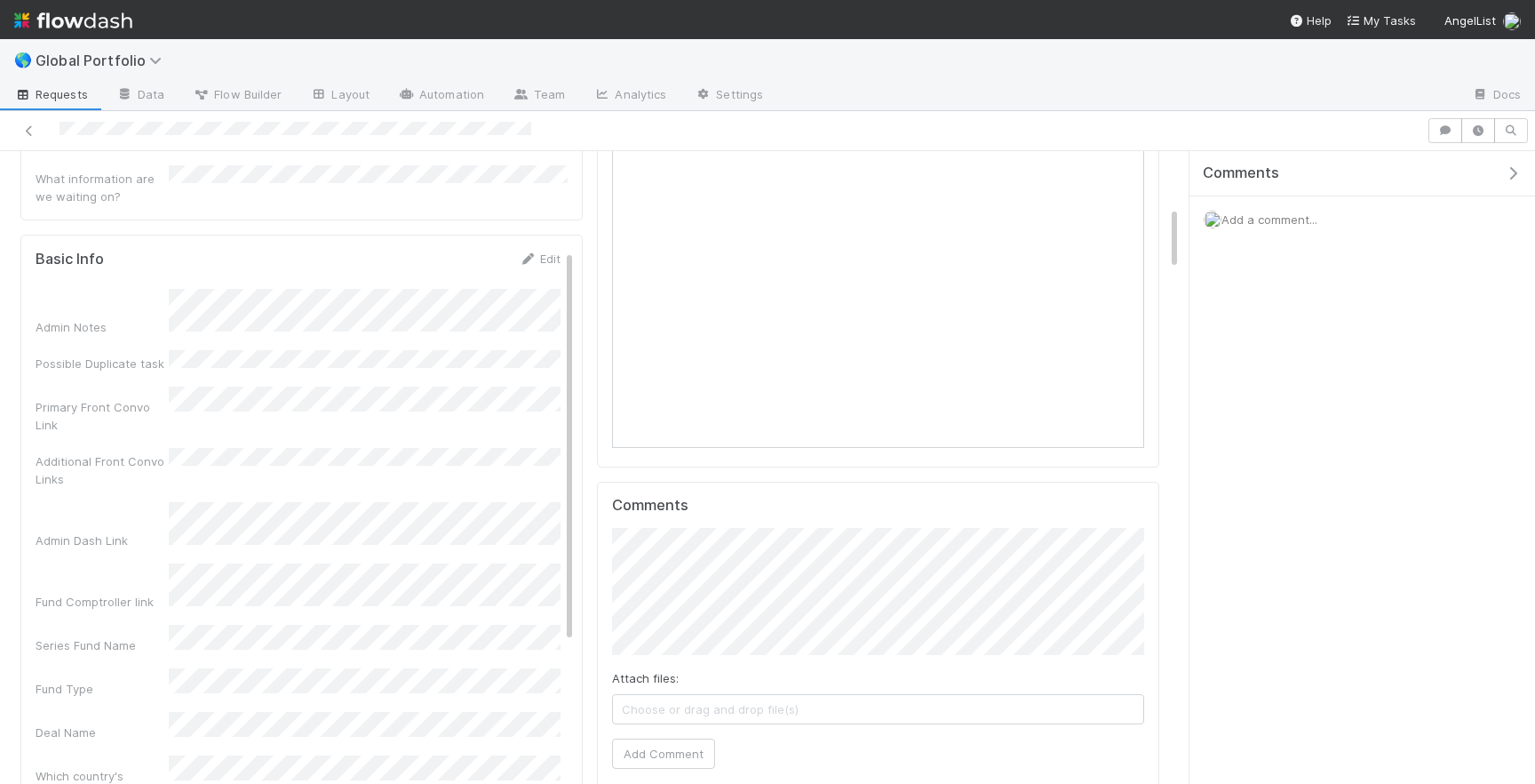
scroll to position [0, 0]
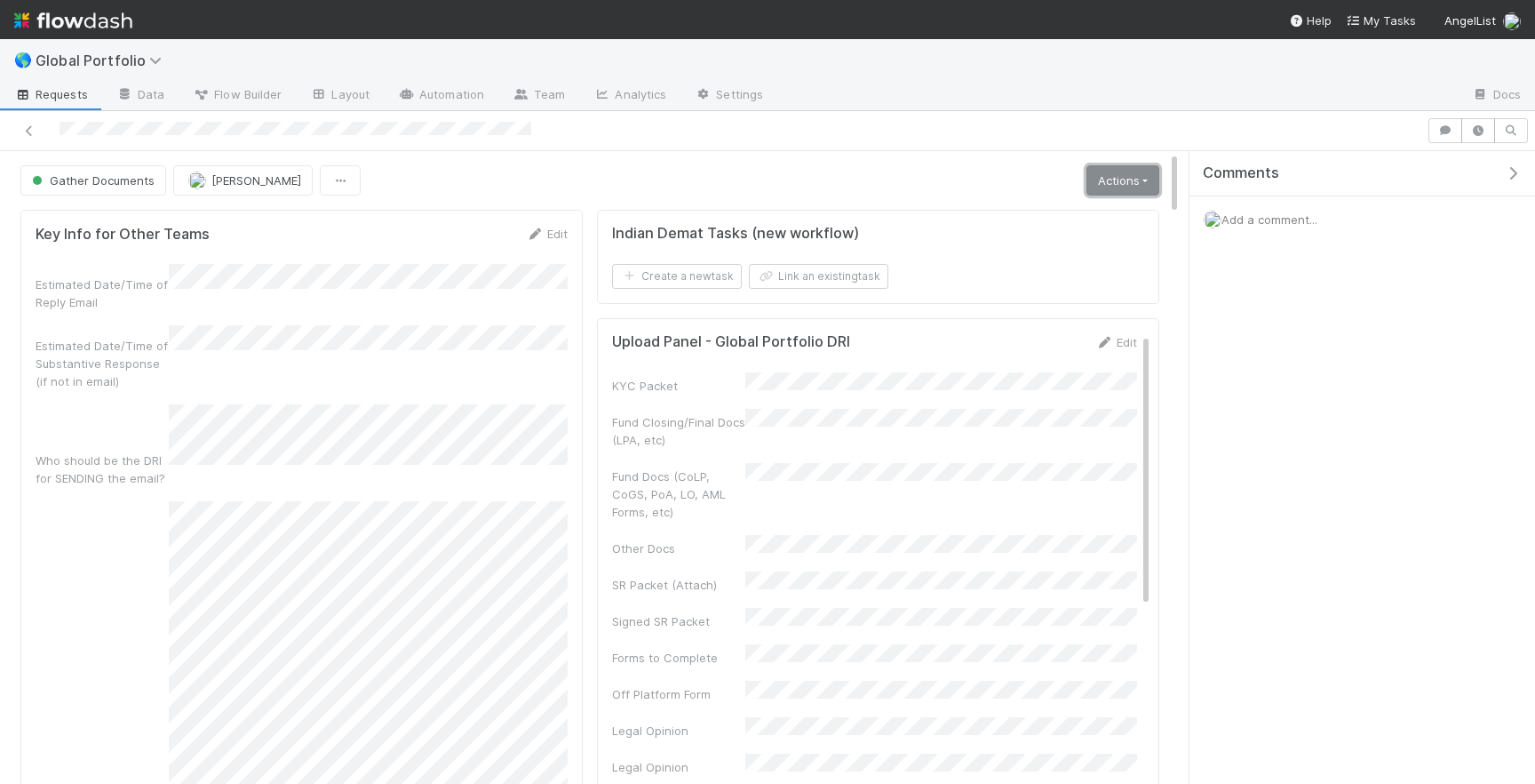
click at [1134, 190] on link "Actions" at bounding box center [1123, 180] width 73 height 30
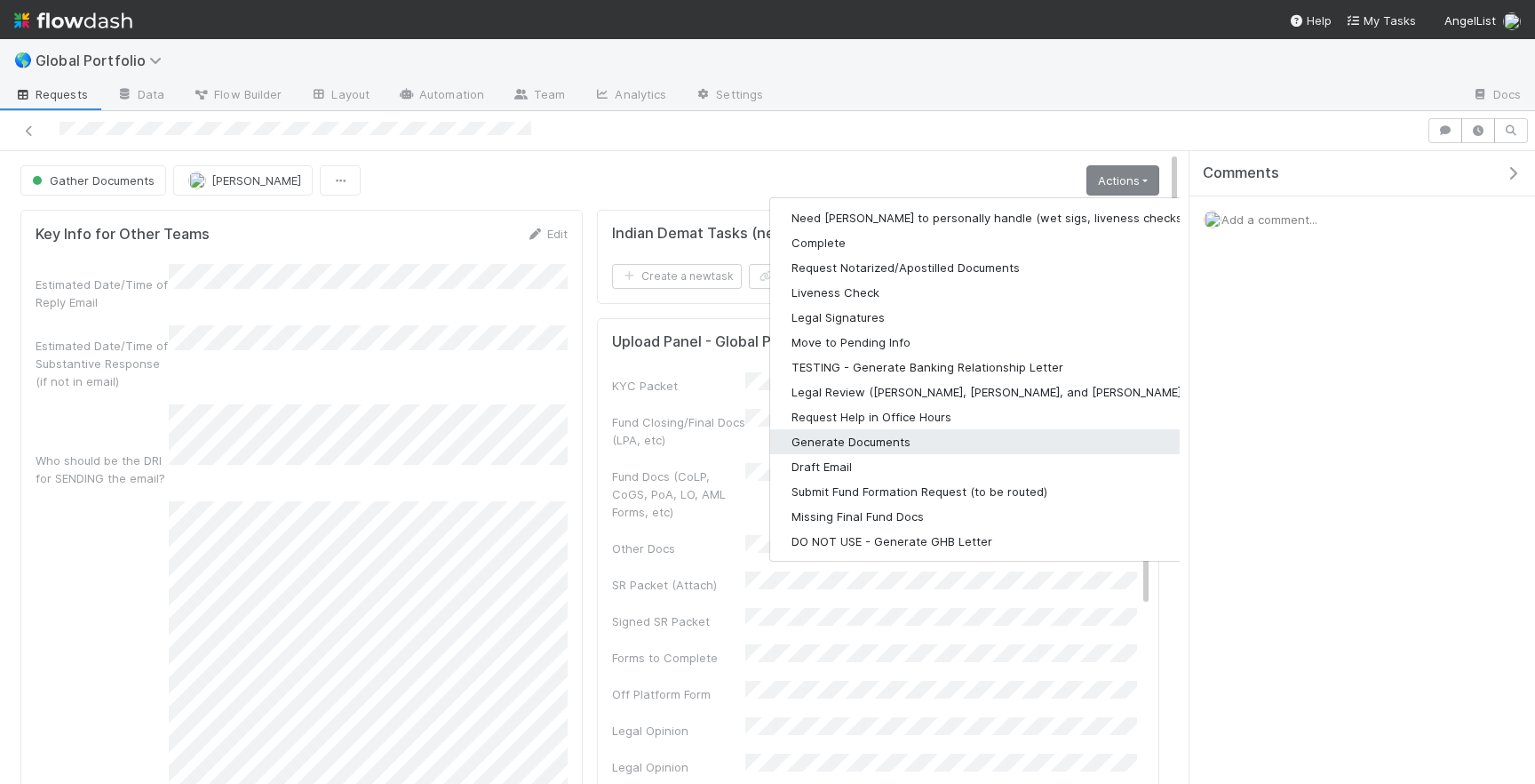
click at [908, 441] on button "Generate Documents" at bounding box center [1001, 441] width 462 height 25
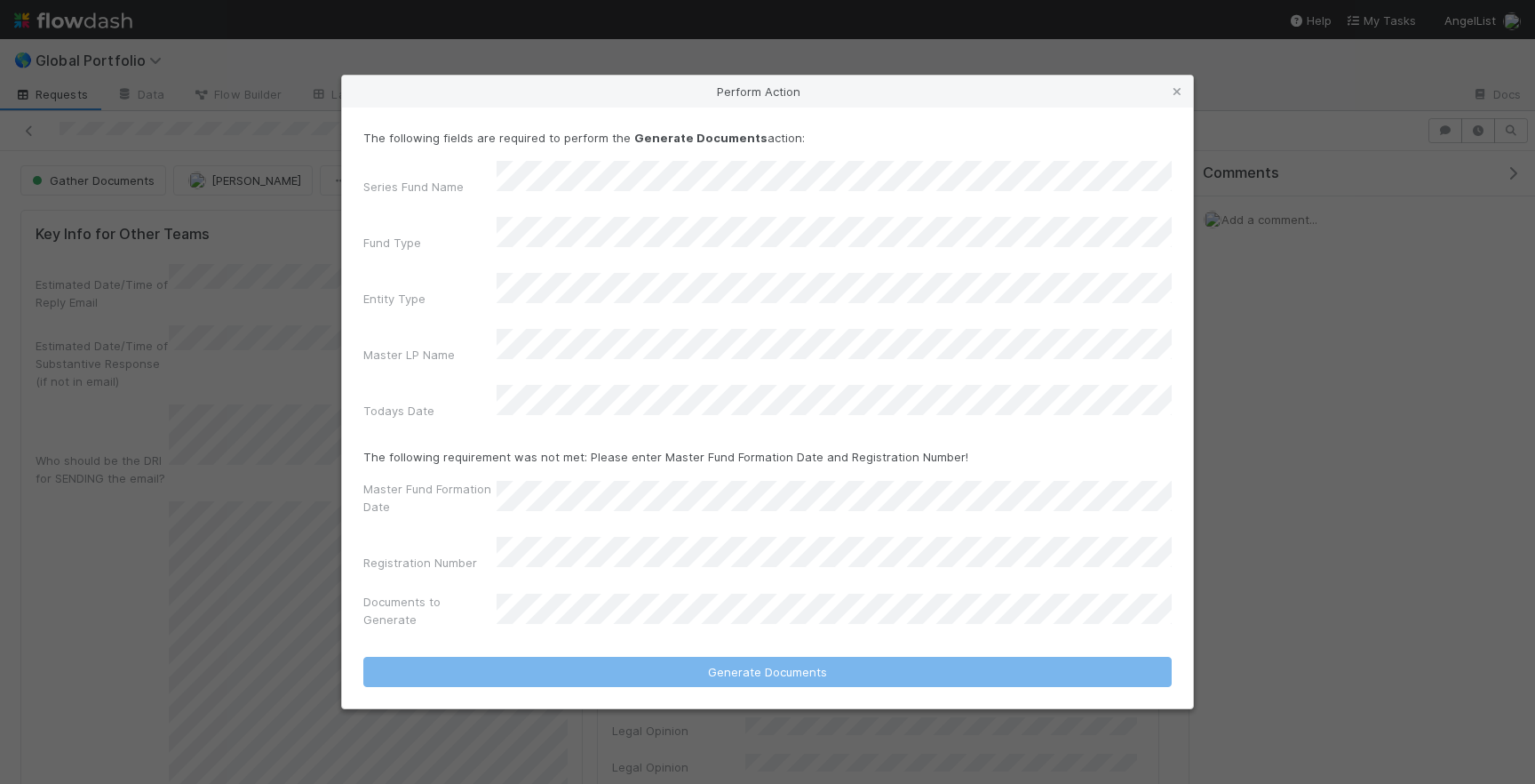
click at [1278, 185] on div "Perform Action The following fields are required to perform the Generate Docume…" at bounding box center [767, 392] width 1535 height 784
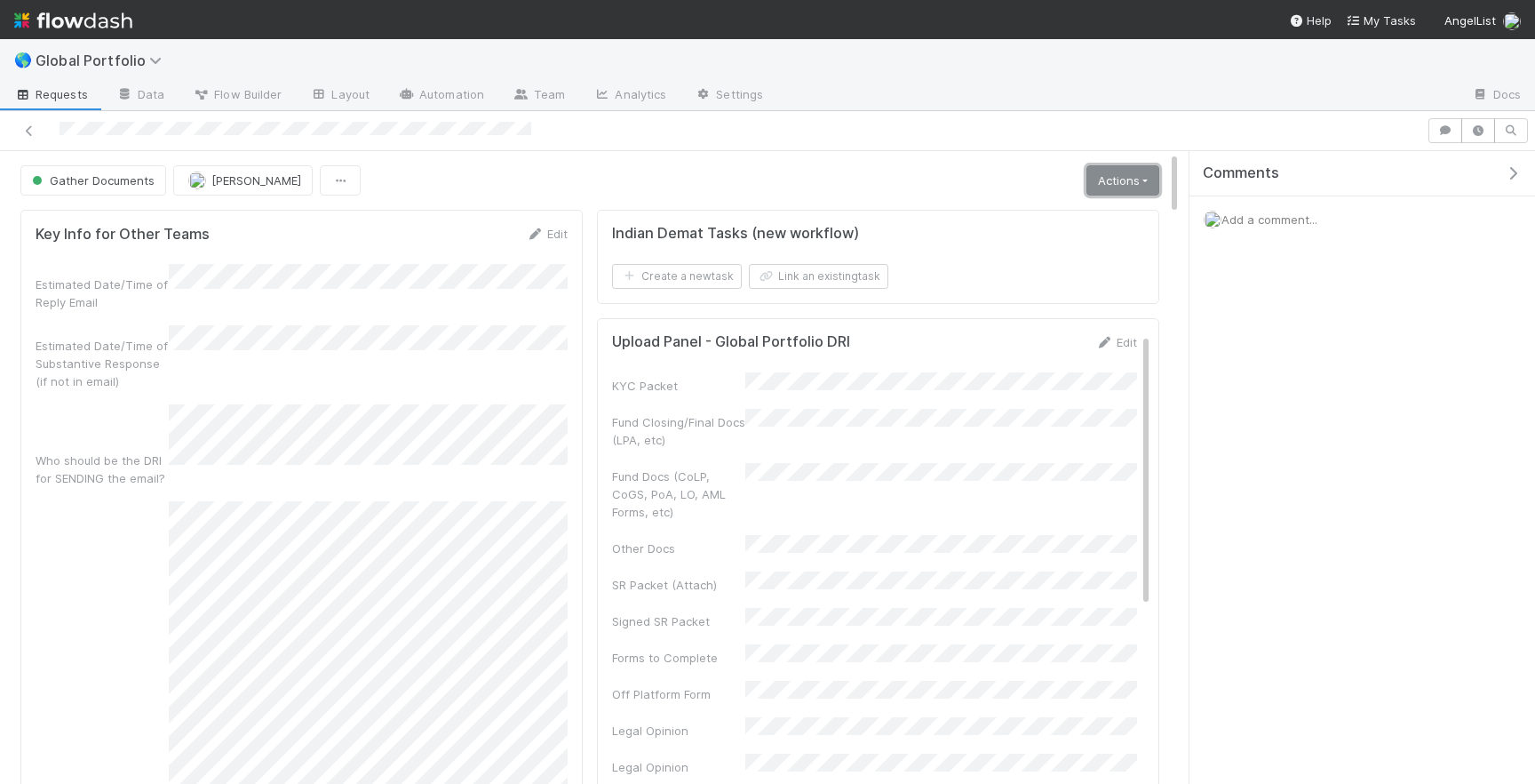
click at [1121, 178] on link "Actions" at bounding box center [1123, 180] width 73 height 30
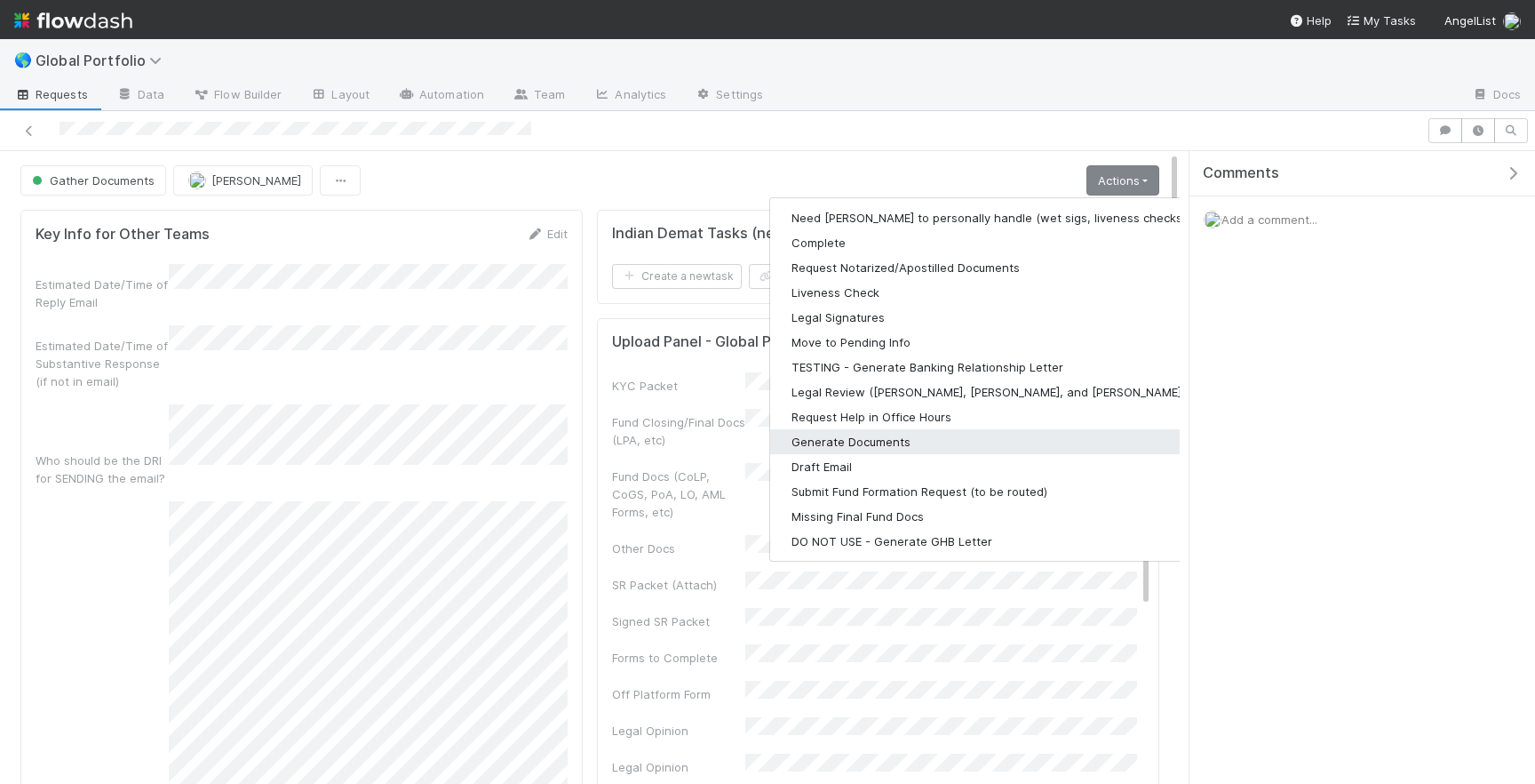
click at [953, 443] on button "Generate Documents" at bounding box center [1001, 441] width 462 height 25
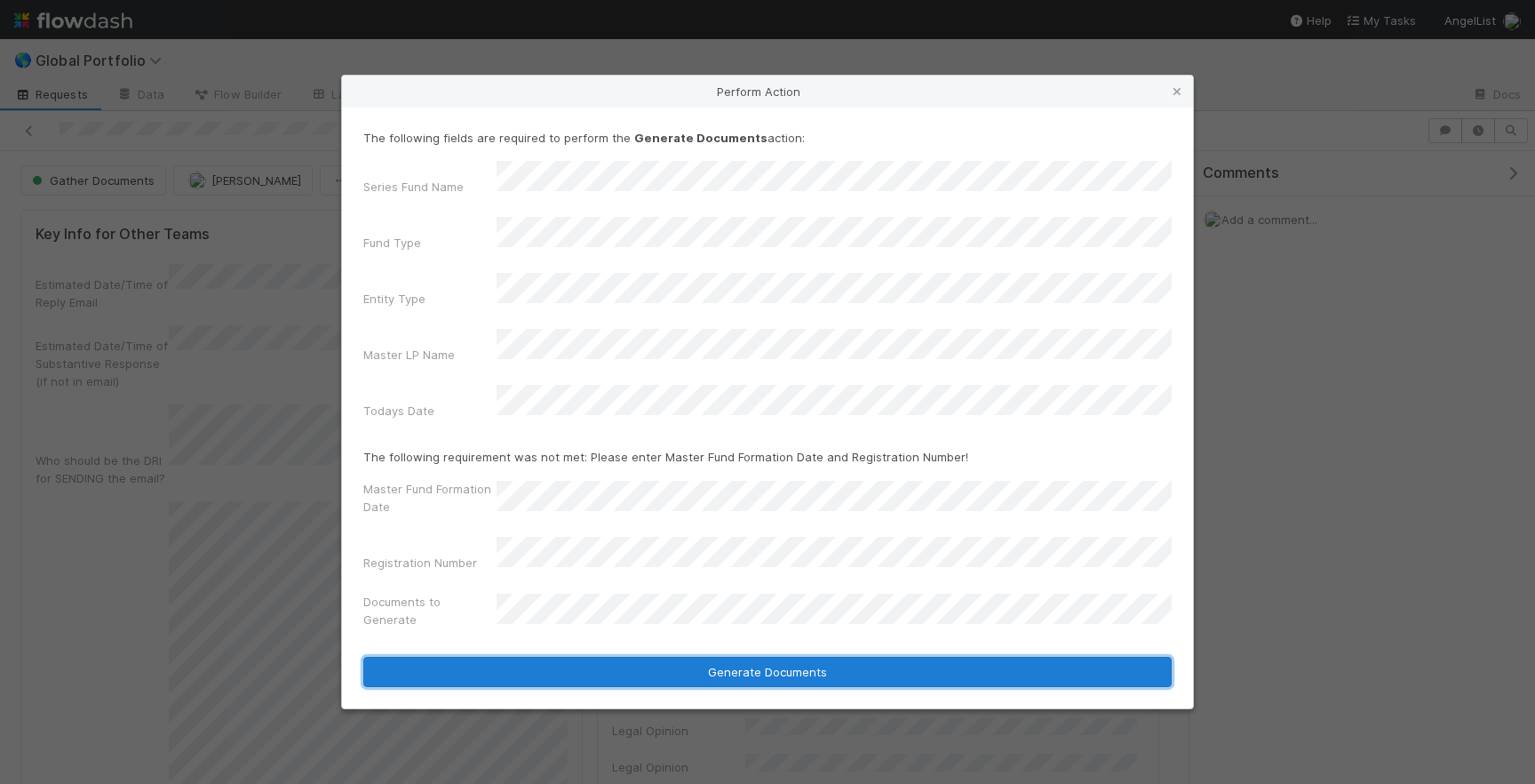
click at [697, 657] on button "Generate Documents" at bounding box center [767, 672] width 809 height 30
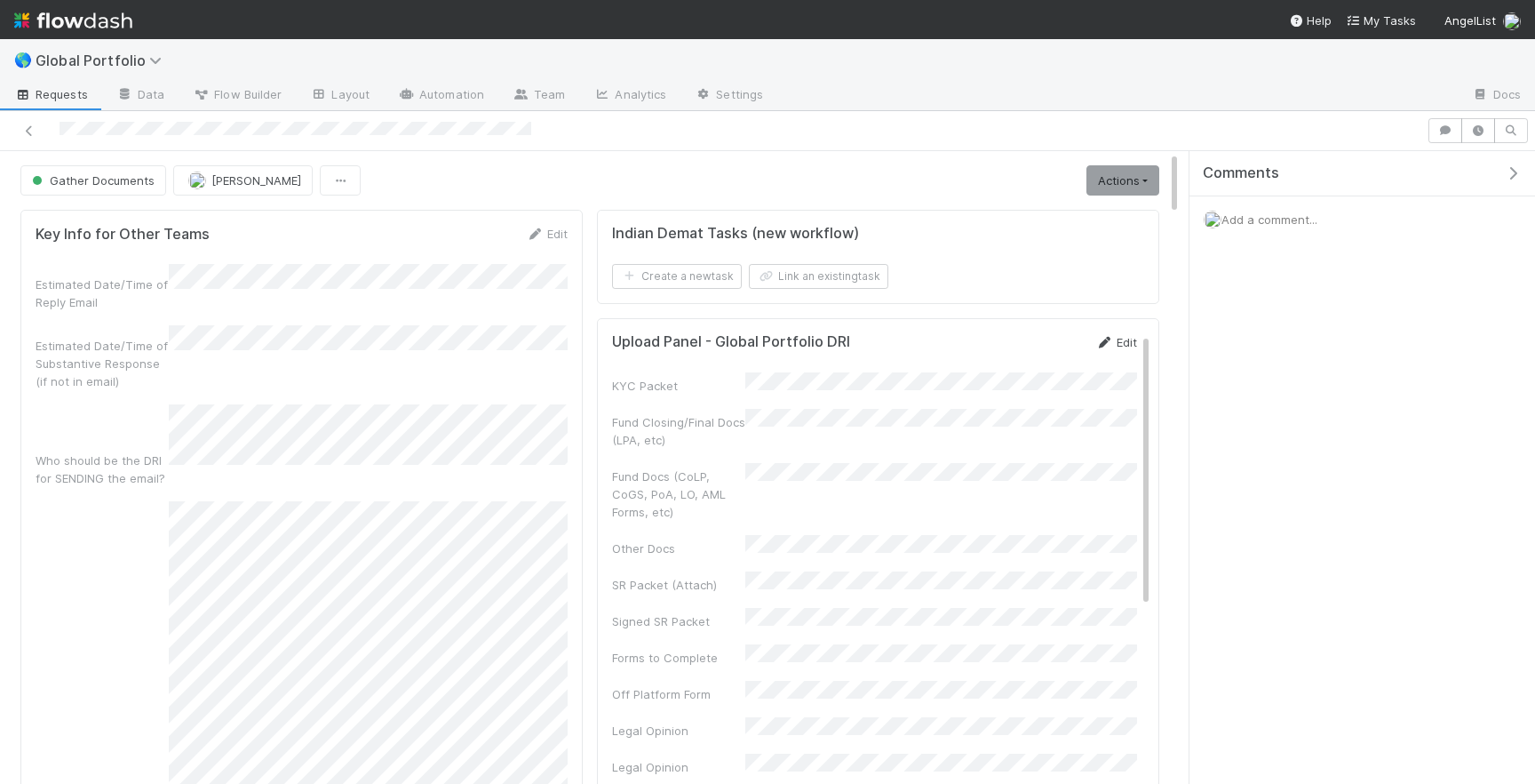
click at [1119, 340] on link "Edit" at bounding box center [1117, 342] width 42 height 14
click at [1036, 351] on button "Save" at bounding box center [1042, 348] width 51 height 30
click at [116, 183] on span "Gather Documents" at bounding box center [91, 180] width 126 height 14
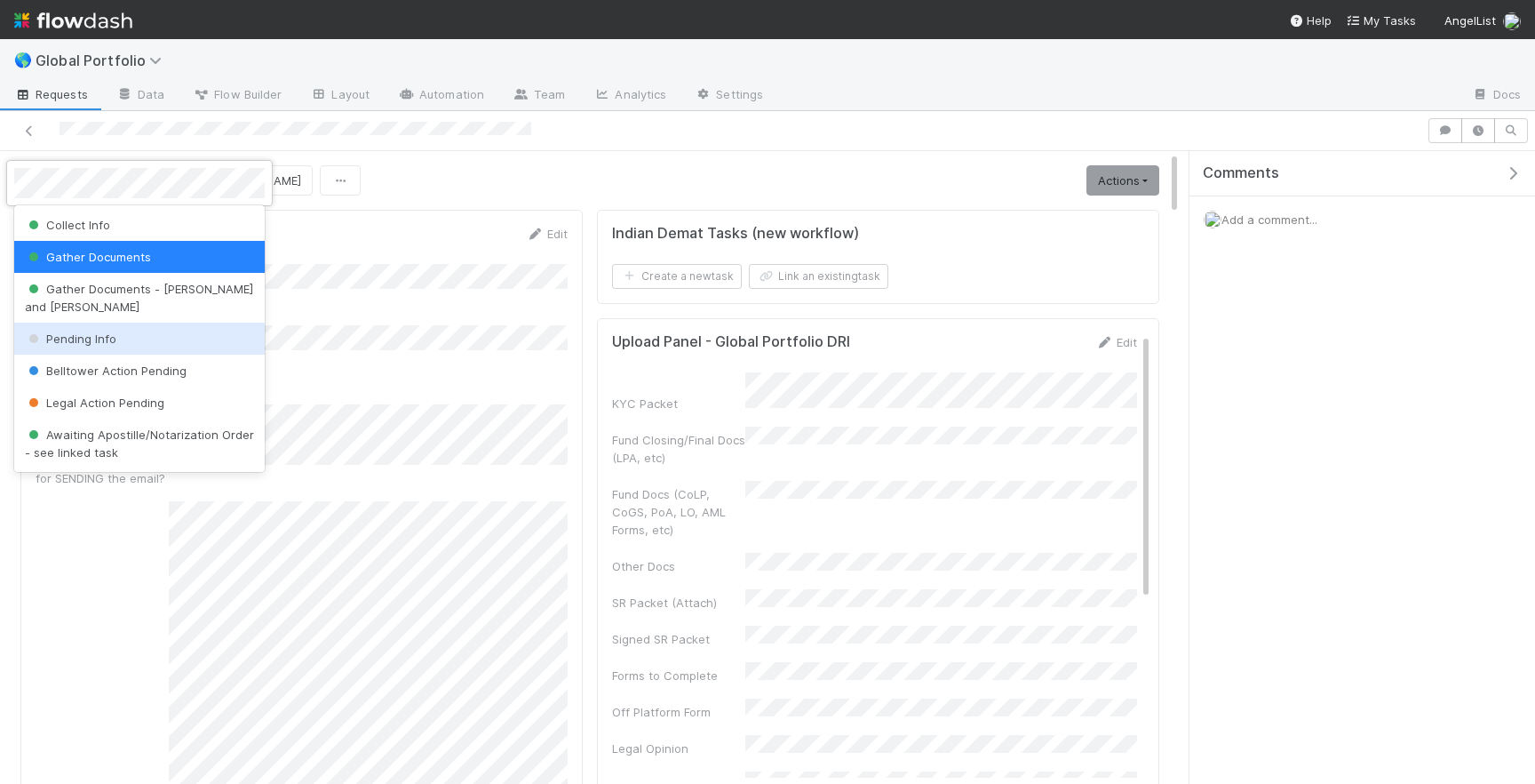
click at [101, 331] on span "Pending Info" at bounding box center [71, 338] width 92 height 14
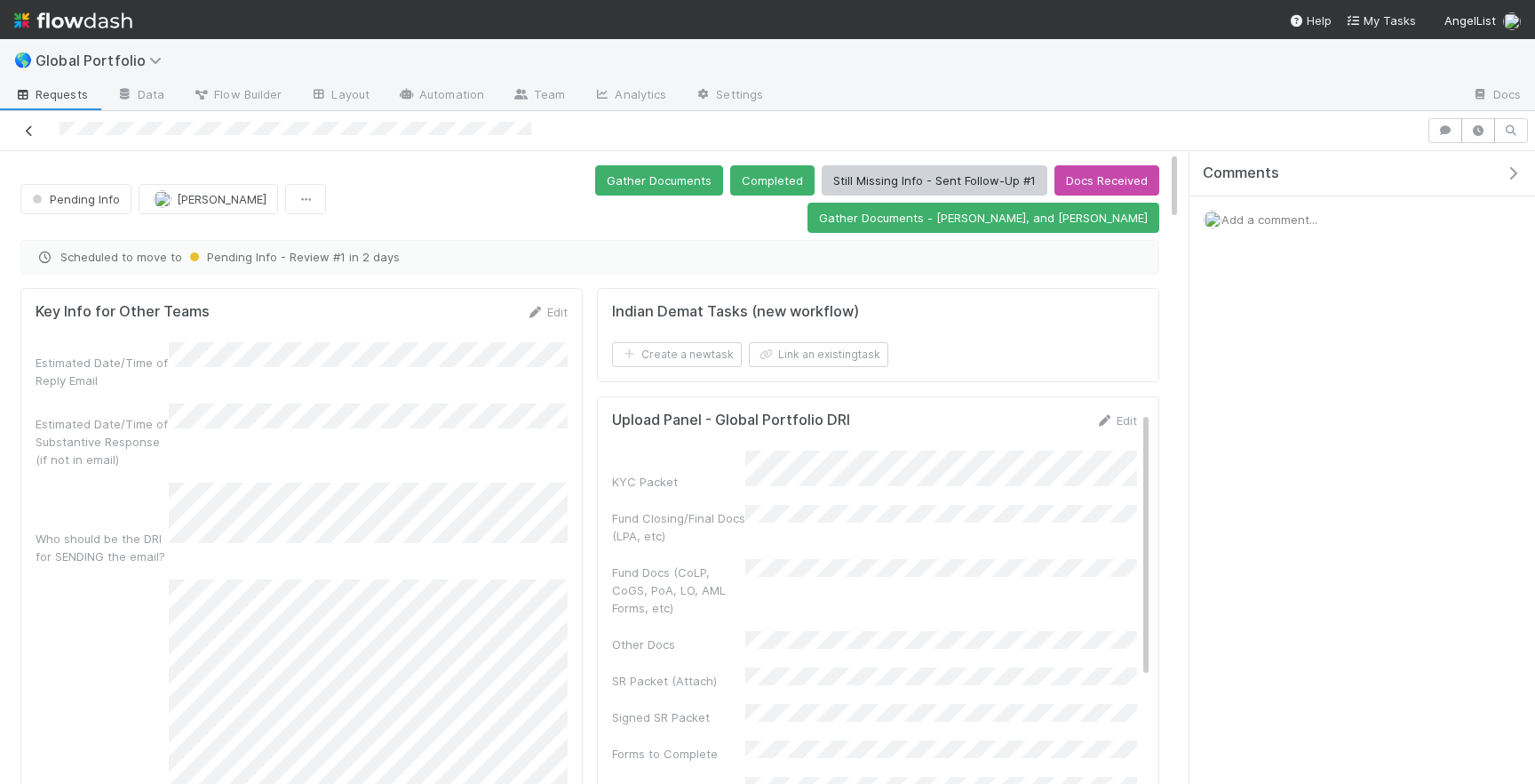
click at [32, 132] on icon at bounding box center [29, 131] width 18 height 12
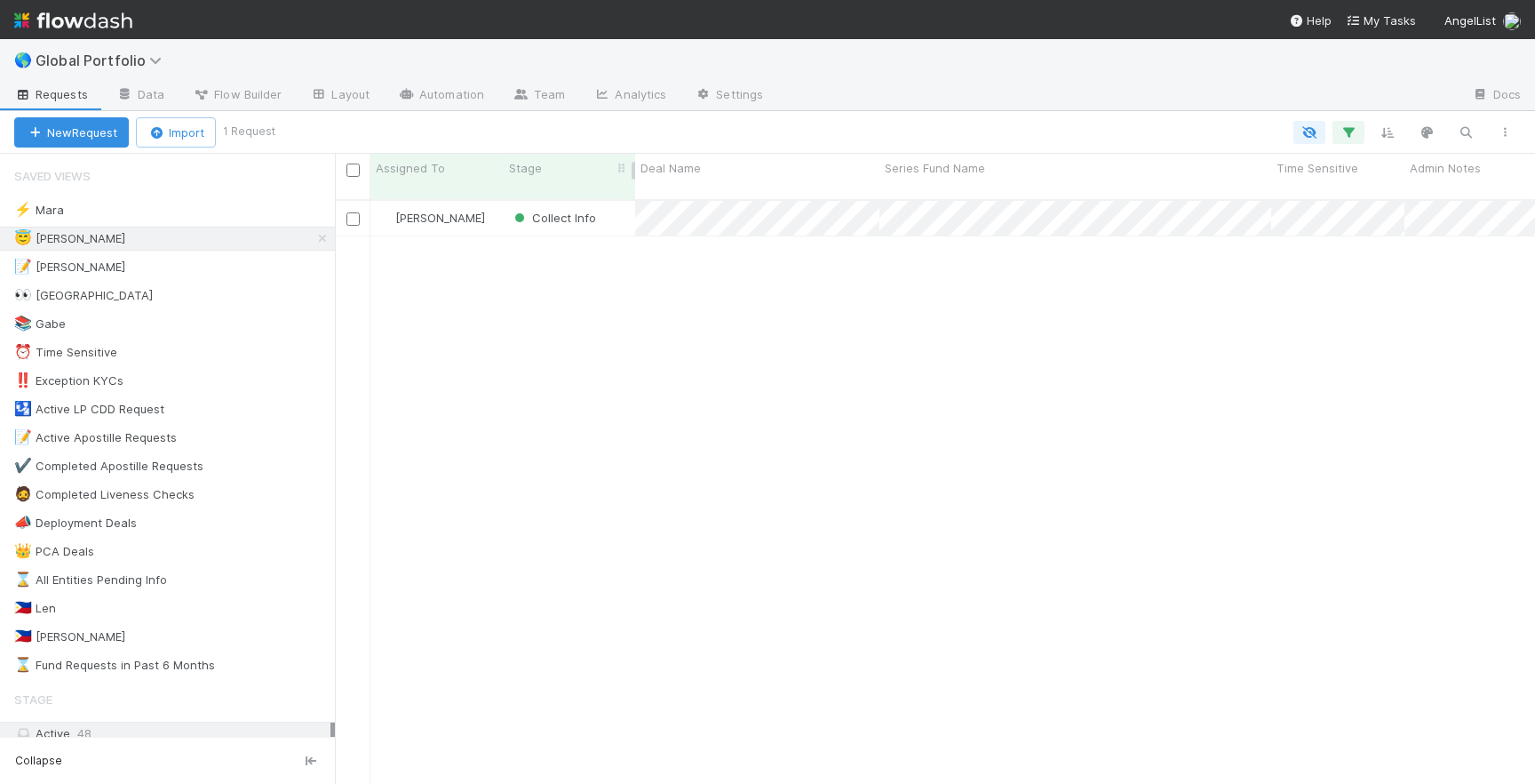
scroll to position [598, 1200]
click at [203, 266] on div "📝 Laura 6" at bounding box center [174, 267] width 321 height 22
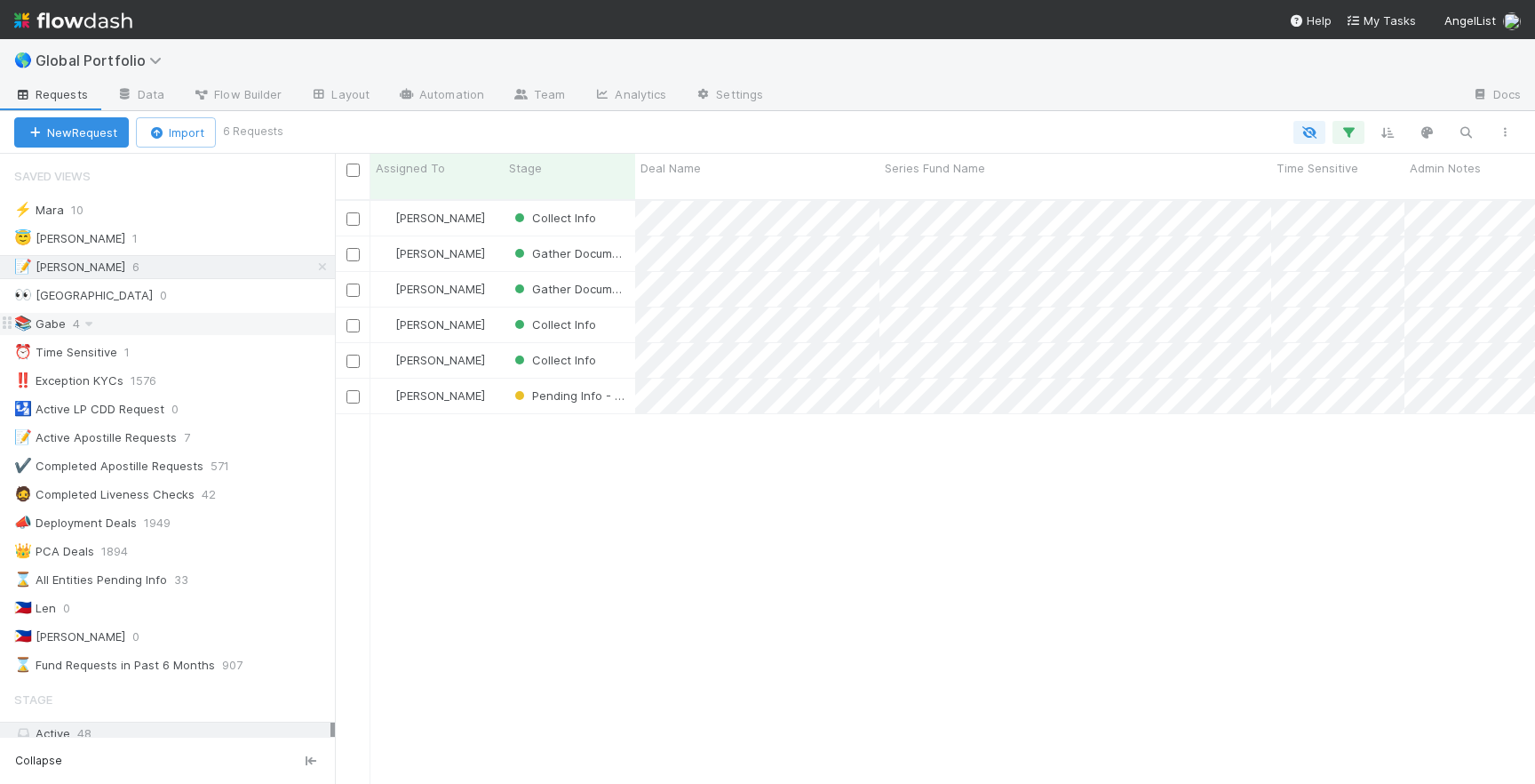
scroll to position [598, 1200]
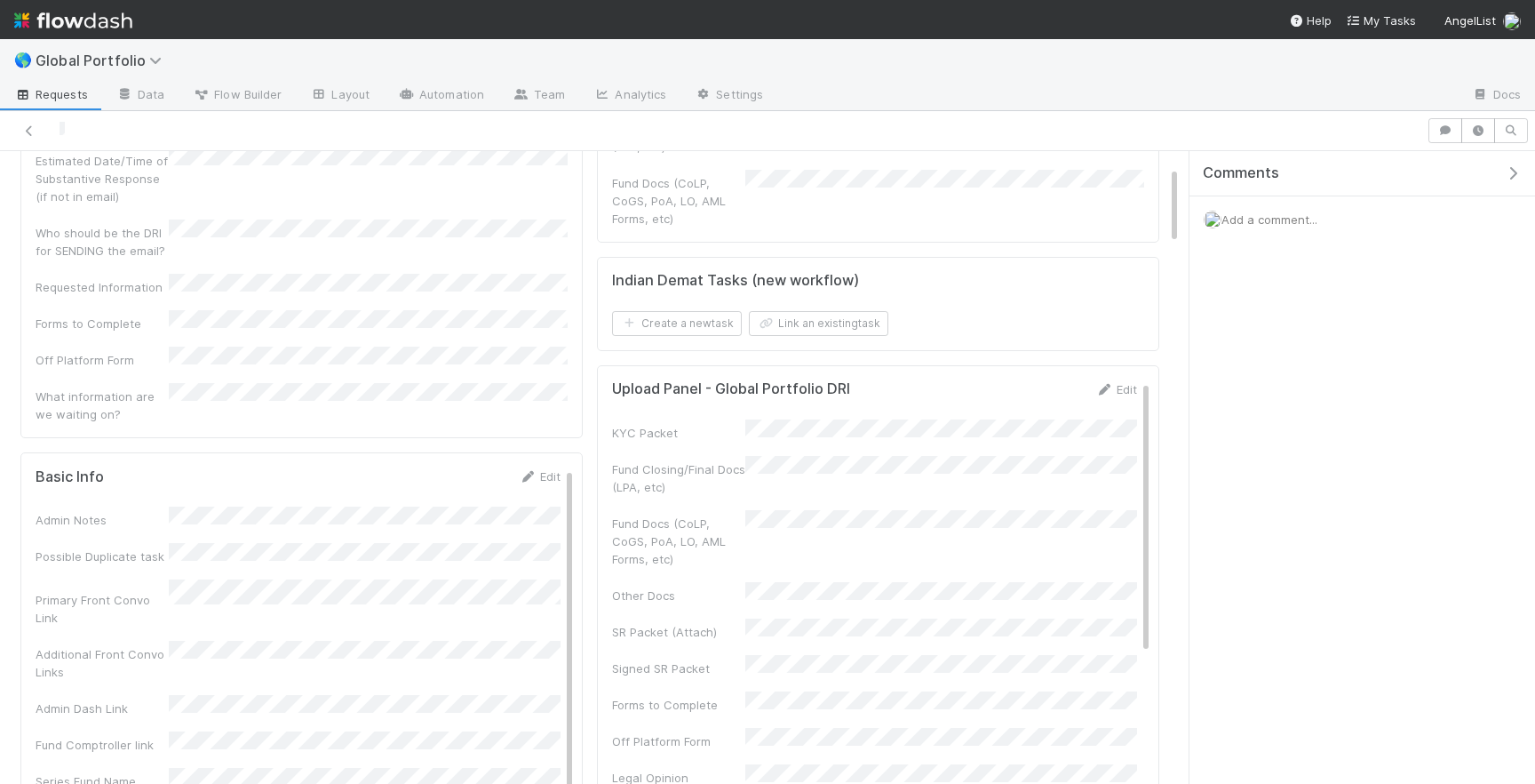
scroll to position [248, 0]
